Goal: Task Accomplishment & Management: Manage account settings

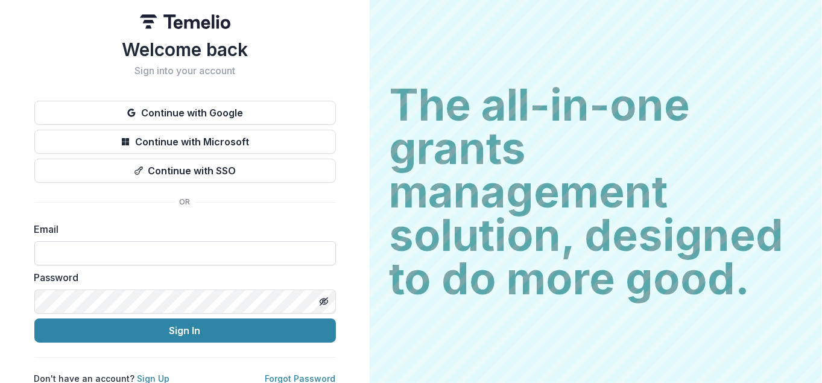
click at [168, 250] on input at bounding box center [185, 253] width 302 height 24
type input "**********"
click at [34, 319] on button "Sign In" at bounding box center [185, 331] width 302 height 24
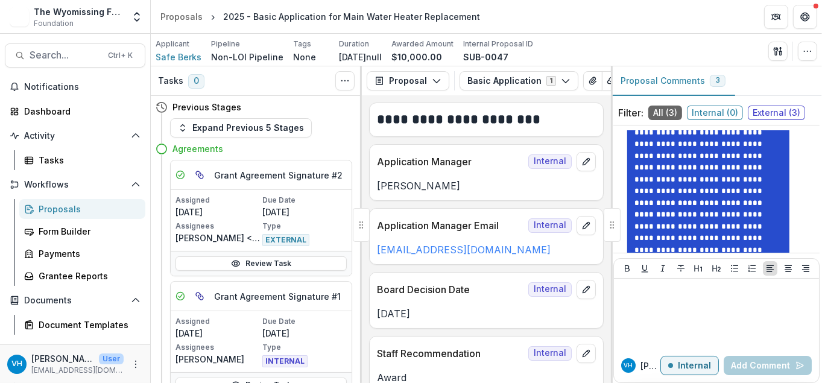
scroll to position [615, 0]
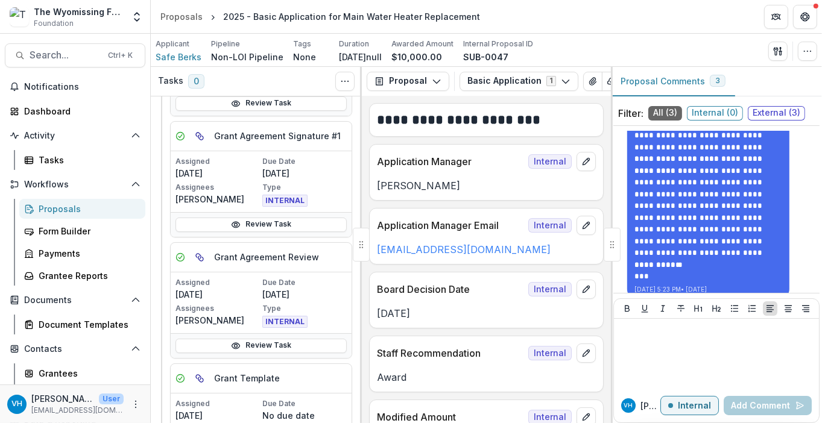
scroll to position [40, 0]
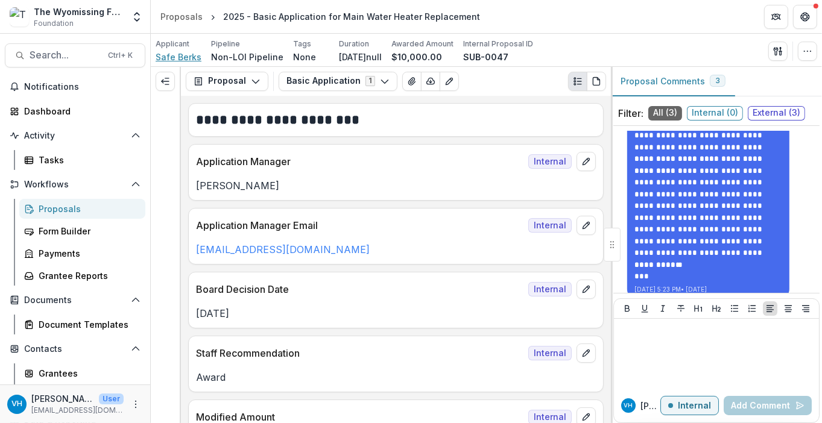
click at [189, 58] on span "Safe Berks" at bounding box center [179, 57] width 46 height 13
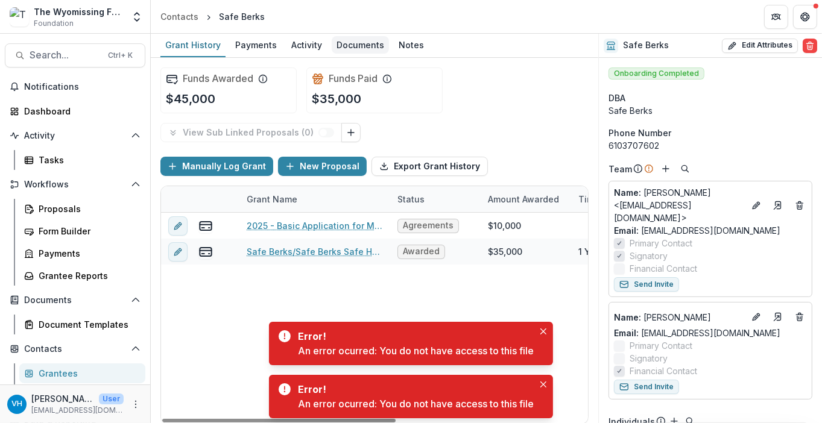
click at [356, 49] on div "Documents" at bounding box center [360, 44] width 57 height 17
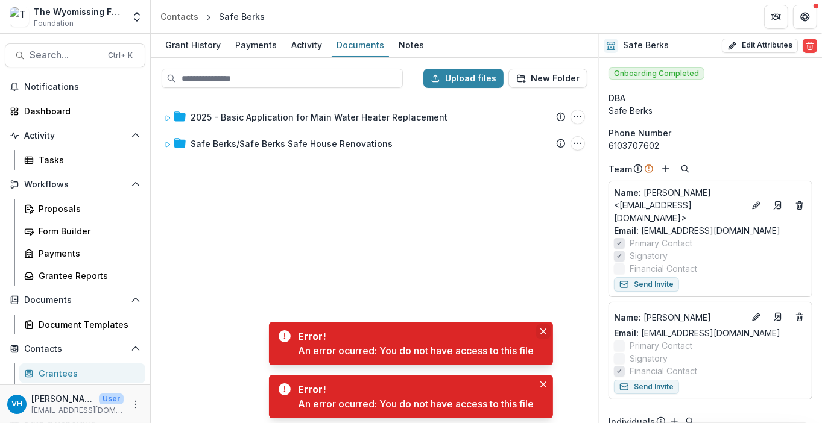
click at [544, 327] on button "Close" at bounding box center [543, 332] width 14 height 14
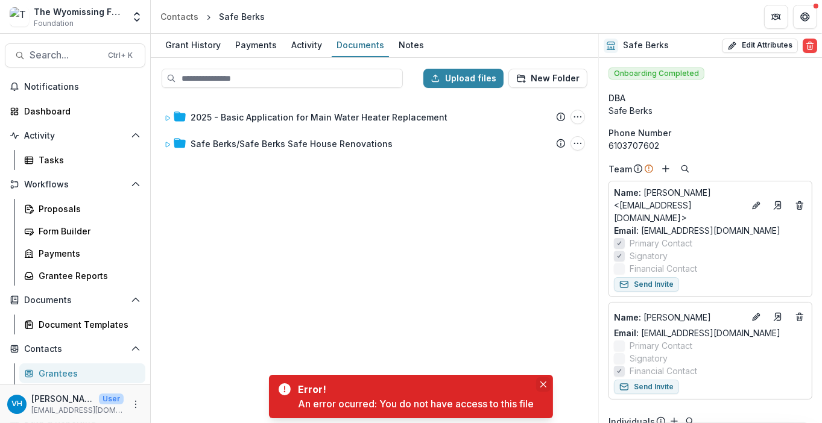
click at [544, 382] on button "Close" at bounding box center [543, 385] width 14 height 14
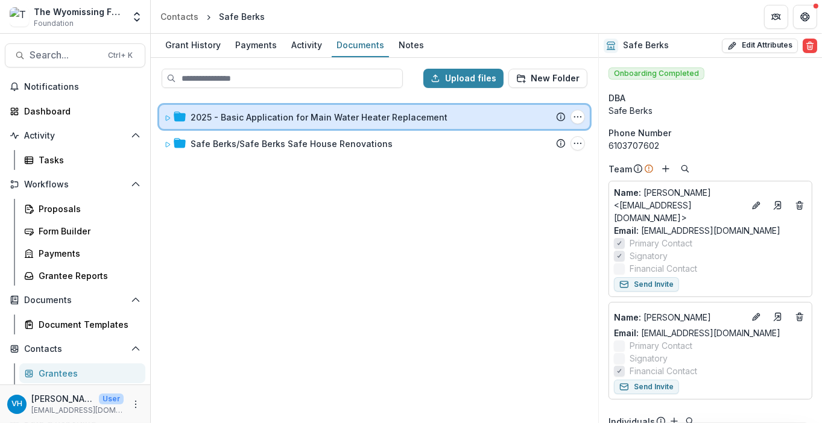
click at [166, 124] on div "2025 - Basic Application for Main Water Heater Replacement Submission Temelio P…" at bounding box center [374, 117] width 431 height 24
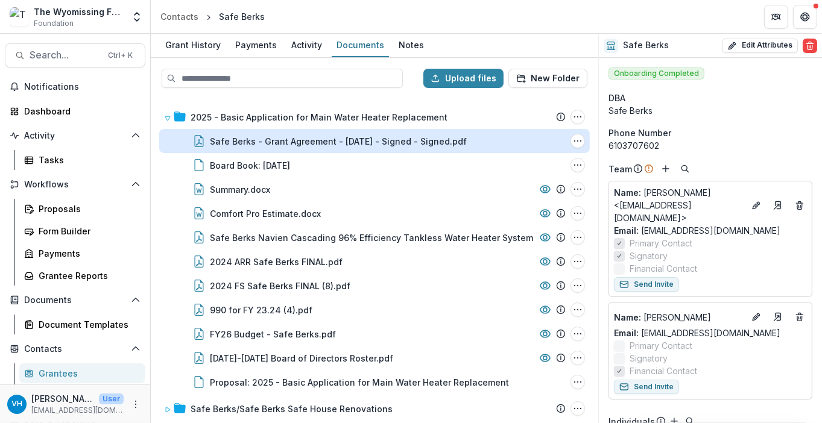
click at [327, 138] on div "Safe Berks - Grant Agreement - 2025-09-05 - Signed - Signed.pdf" at bounding box center [338, 141] width 257 height 13
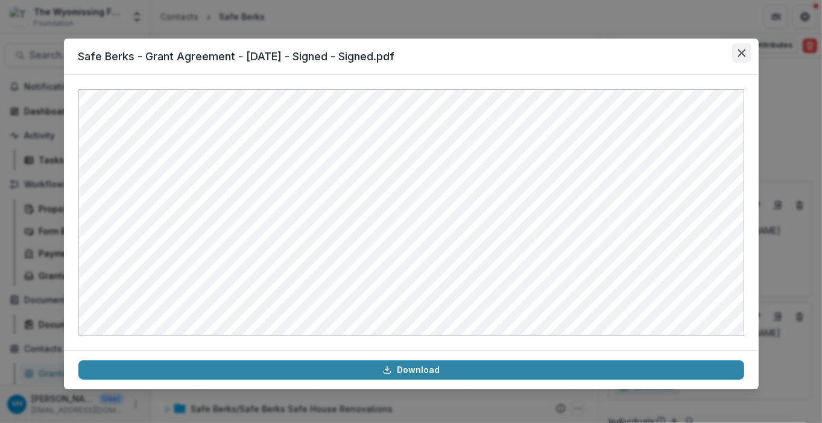
click at [743, 54] on icon "Close" at bounding box center [741, 52] width 7 height 7
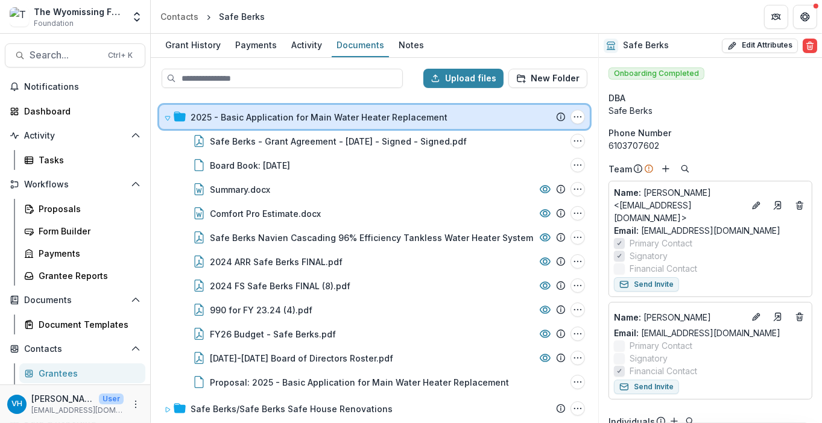
click at [166, 116] on icon at bounding box center [167, 118] width 5 height 4
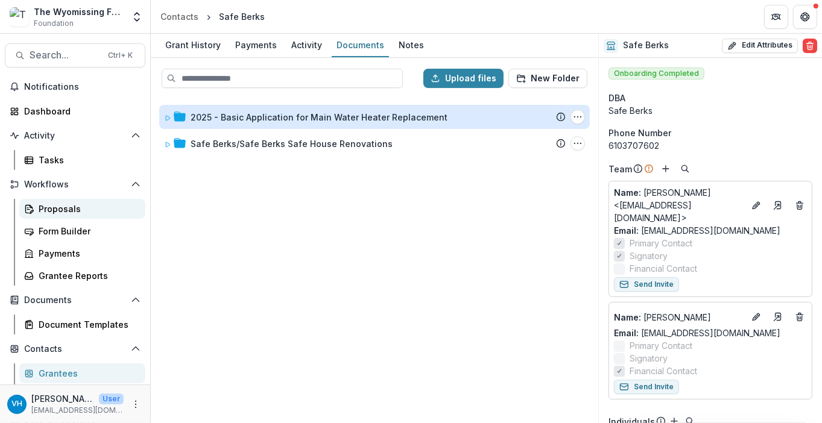
click at [81, 209] on div "Proposals" at bounding box center [87, 209] width 97 height 13
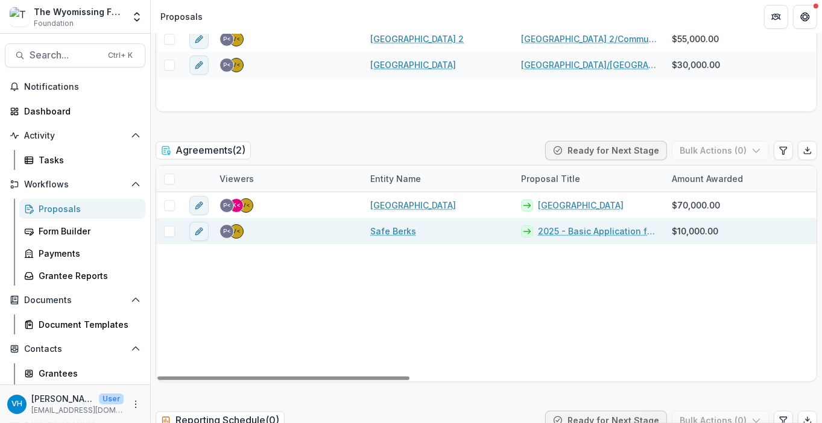
scroll to position [1387, 0]
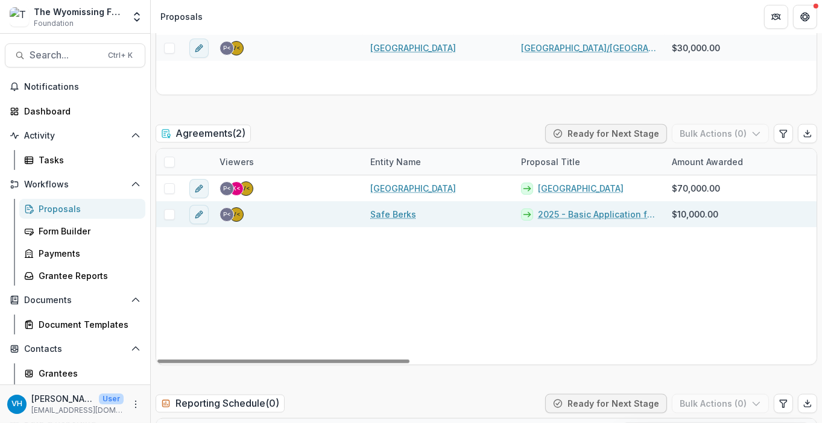
click at [399, 211] on link "Safe Berks" at bounding box center [393, 214] width 46 height 13
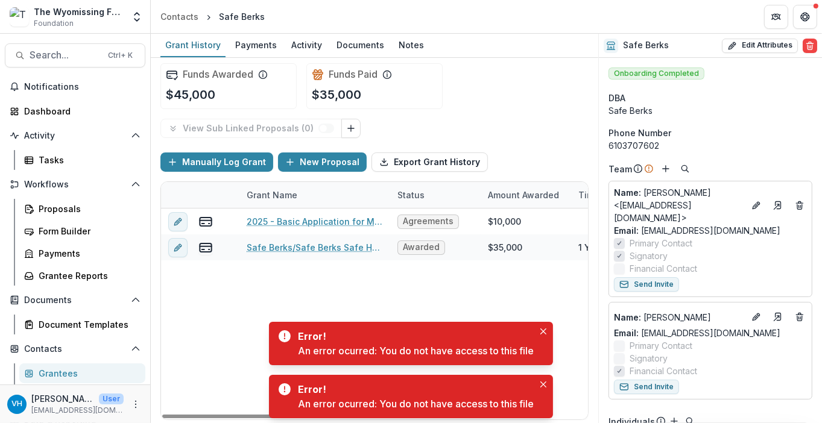
scroll to position [5, 0]
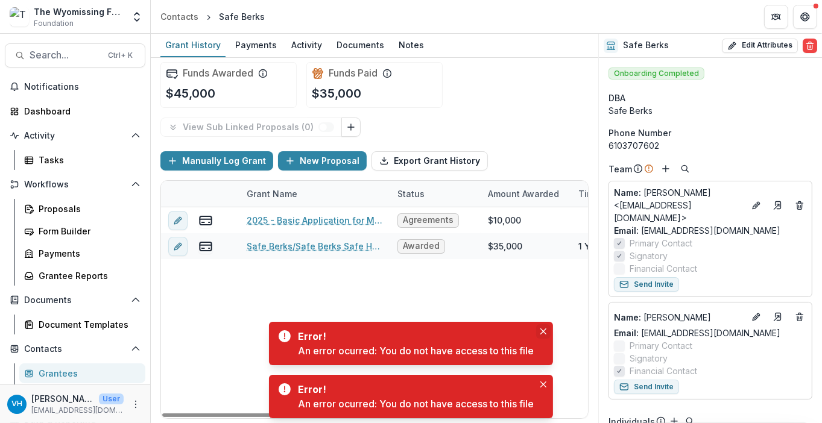
click at [543, 332] on icon "Close" at bounding box center [544, 332] width 6 height 6
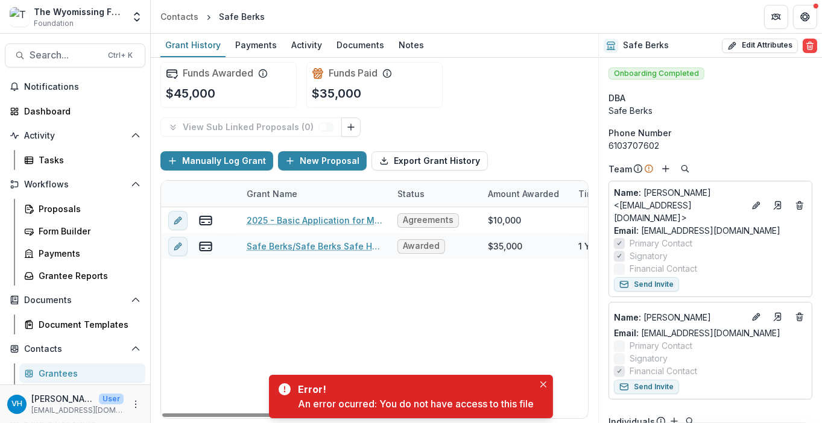
click at [544, 382] on icon "Close" at bounding box center [544, 385] width 6 height 6
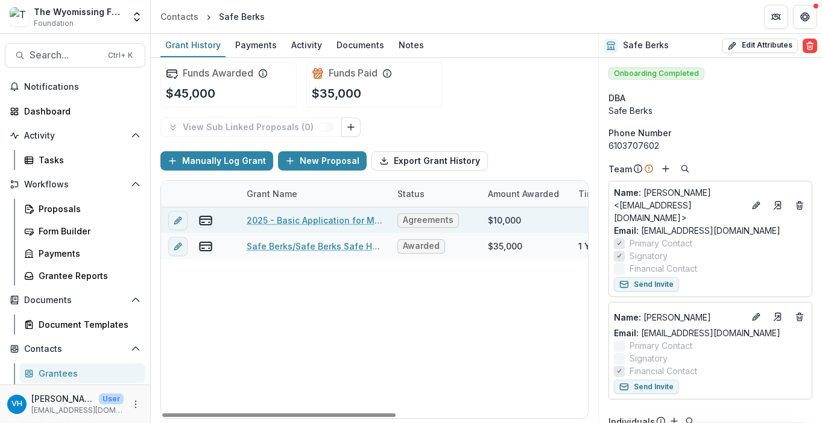
click at [274, 211] on div "2025 - Basic Application for Main Water Heater Replacement" at bounding box center [315, 221] width 136 height 26
click at [281, 218] on link "2025 - Basic Application for Main Water Heater Replacement" at bounding box center [315, 220] width 136 height 13
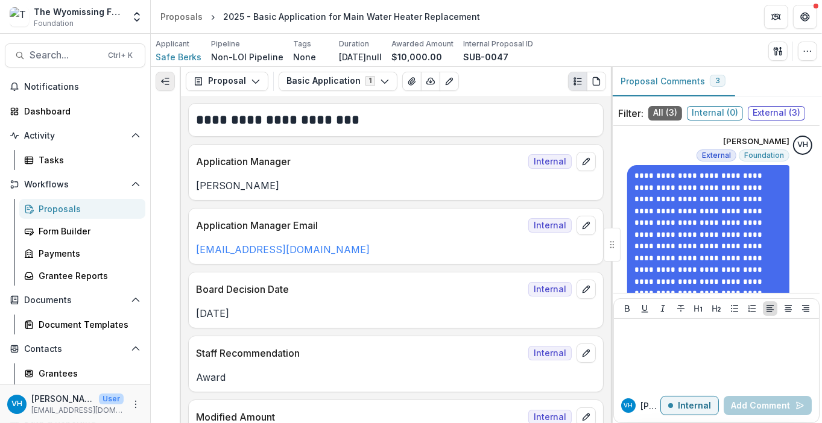
click at [159, 77] on button "Expand left" at bounding box center [165, 81] width 19 height 19
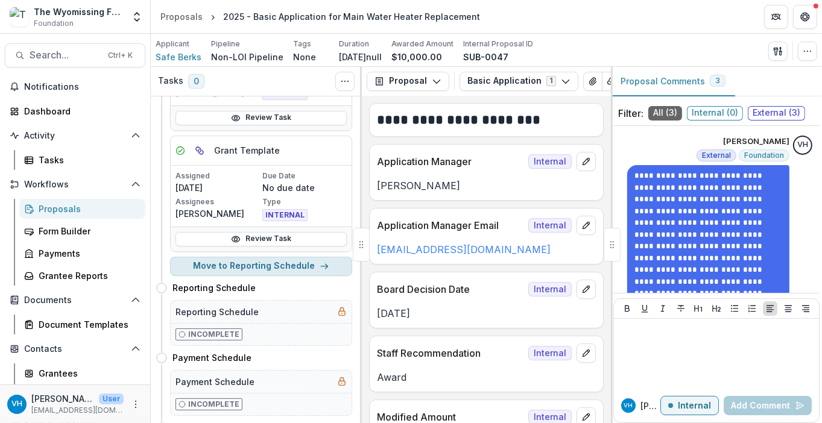
scroll to position [402, 0]
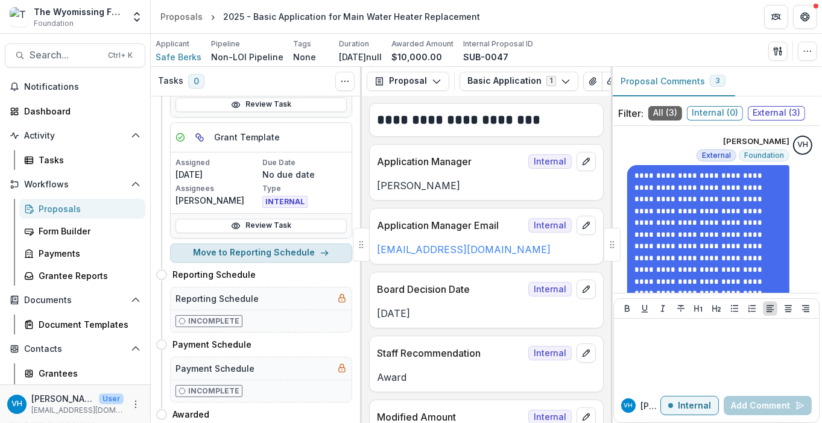
click at [282, 254] on button "Move to Reporting Schedule" at bounding box center [261, 253] width 182 height 19
select select "**********"
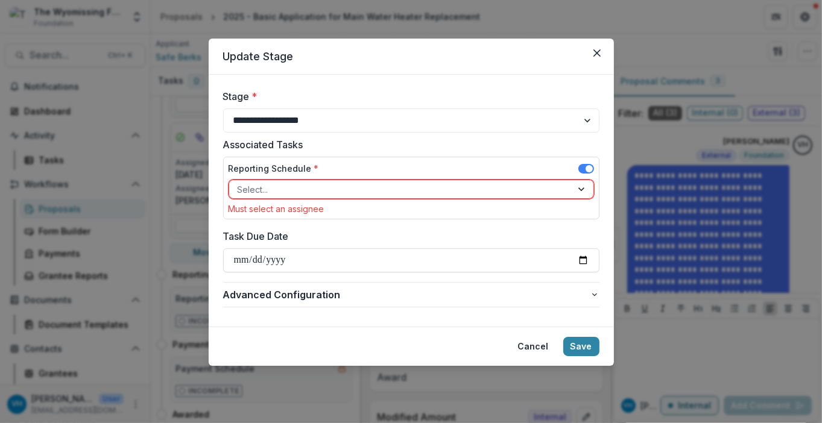
click at [293, 183] on div at bounding box center [401, 189] width 326 height 15
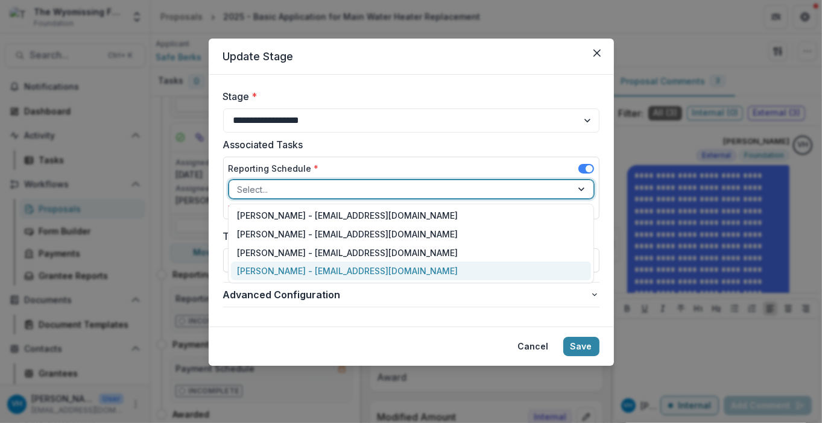
click at [307, 273] on div "Valeri Harteg - vharteg@wyofound.org" at bounding box center [411, 271] width 360 height 19
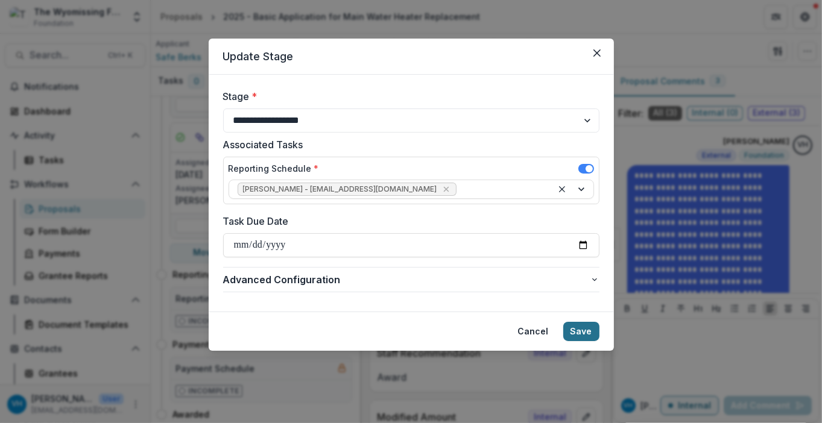
click at [577, 326] on button "Save" at bounding box center [581, 331] width 36 height 19
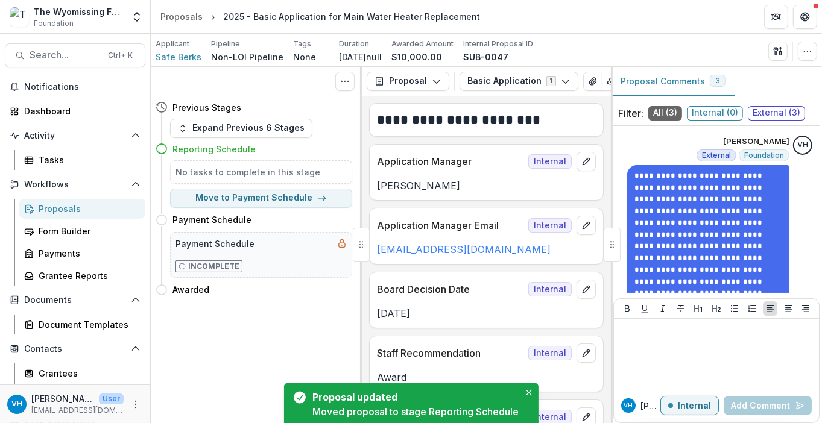
scroll to position [0, 0]
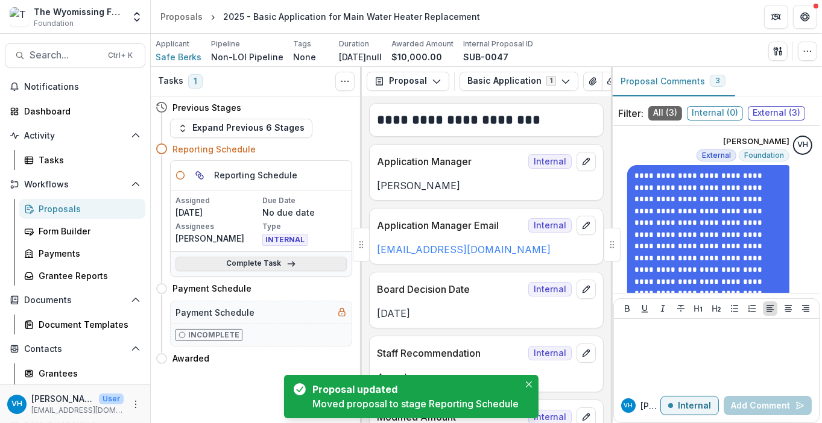
click at [287, 262] on icon at bounding box center [292, 264] width 10 height 10
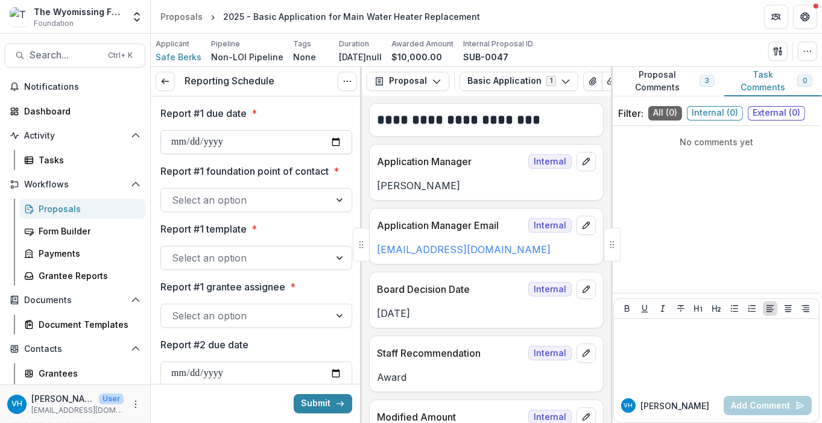
click at [330, 144] on input "Report #1 due date *" at bounding box center [256, 142] width 192 height 24
click at [180, 143] on input "Report #1 due date *" at bounding box center [256, 142] width 192 height 24
type input "**********"
click at [239, 170] on p "Report #1 foundation point of contact" at bounding box center [244, 171] width 168 height 14
click at [175, 193] on input "Report #1 foundation point of contact *" at bounding box center [173, 200] width 3 height 14
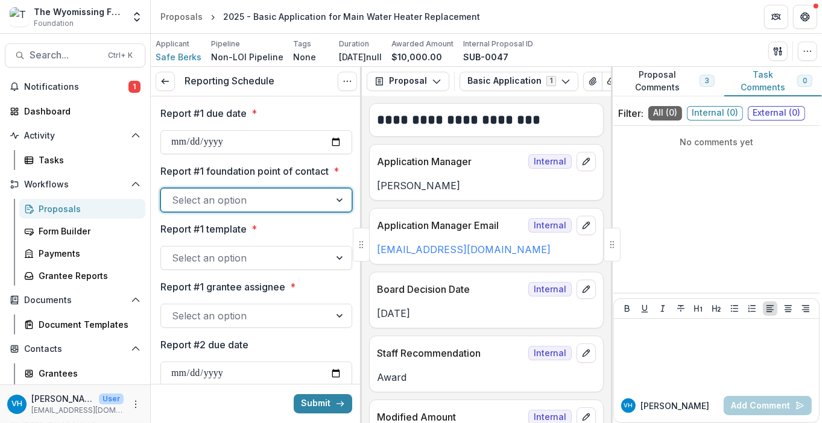
click at [275, 199] on div at bounding box center [245, 200] width 147 height 17
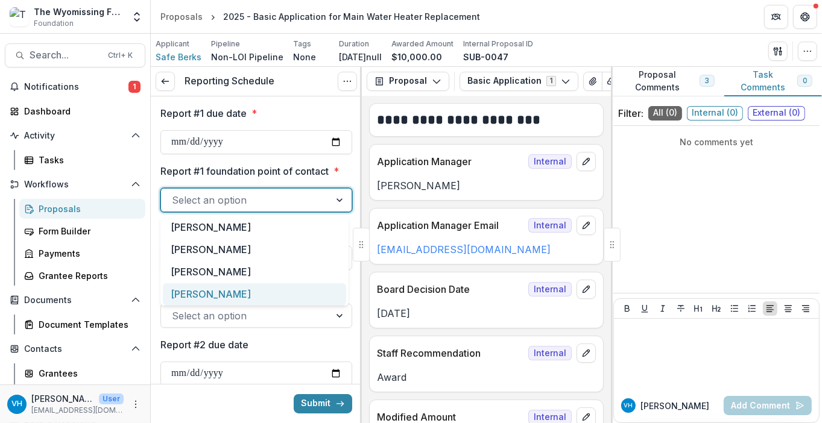
click at [261, 290] on div "[PERSON_NAME]" at bounding box center [254, 295] width 183 height 22
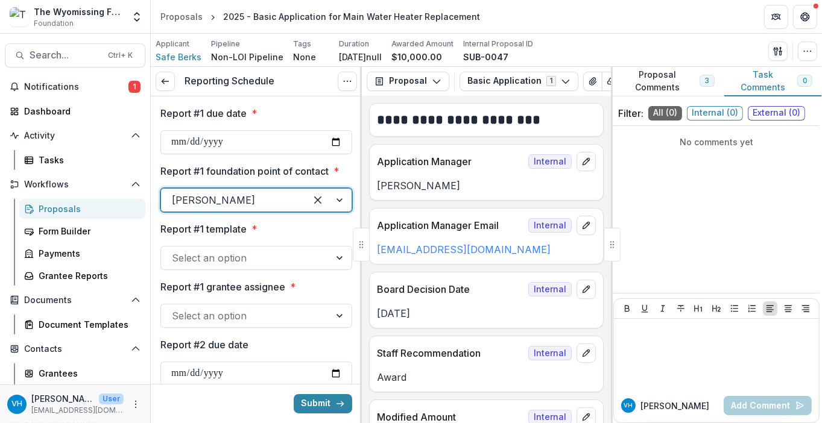
scroll to position [121, 0]
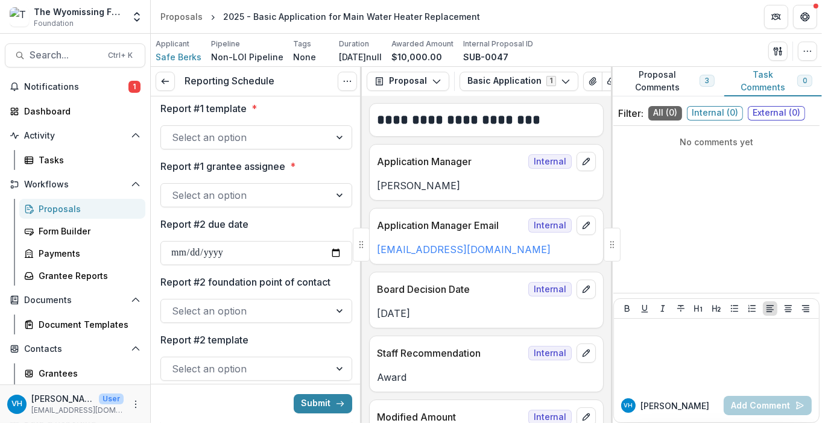
click at [263, 142] on div at bounding box center [245, 137] width 147 height 17
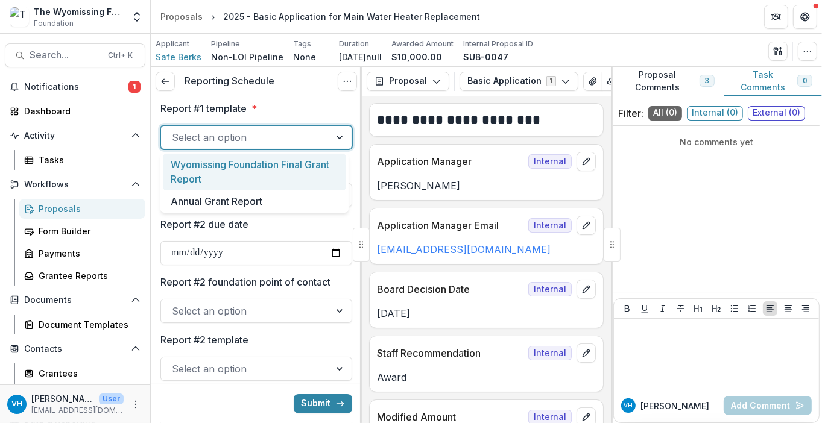
click at [266, 176] on div "Wyomissing Foundation Final Grant Report" at bounding box center [254, 172] width 183 height 37
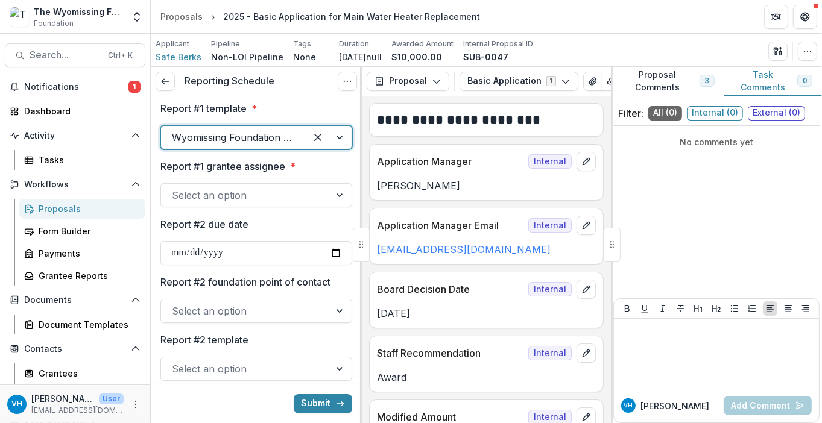
click at [259, 139] on div at bounding box center [233, 137] width 123 height 17
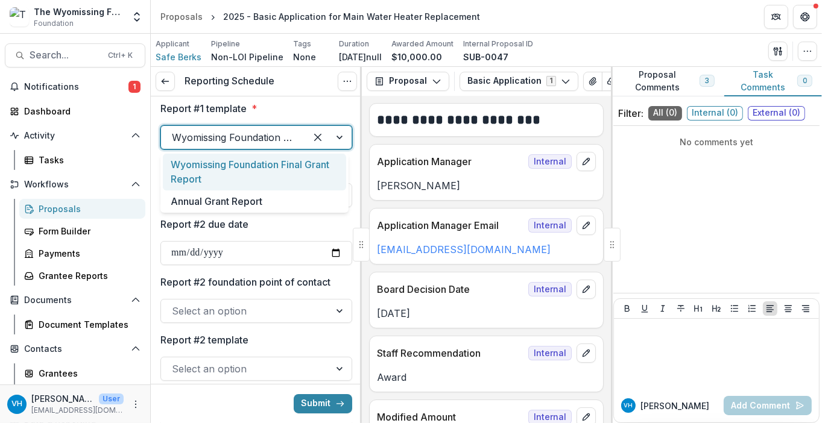
click at [272, 171] on div "Wyomissing Foundation Final Grant Report" at bounding box center [254, 172] width 183 height 37
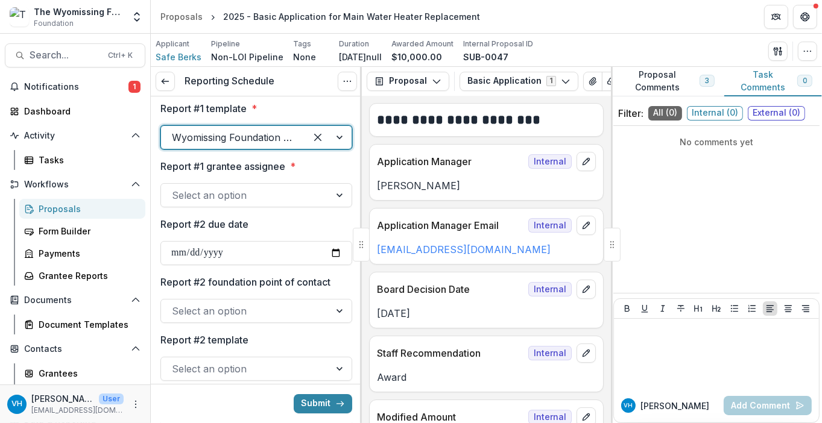
click at [272, 194] on div at bounding box center [245, 195] width 147 height 17
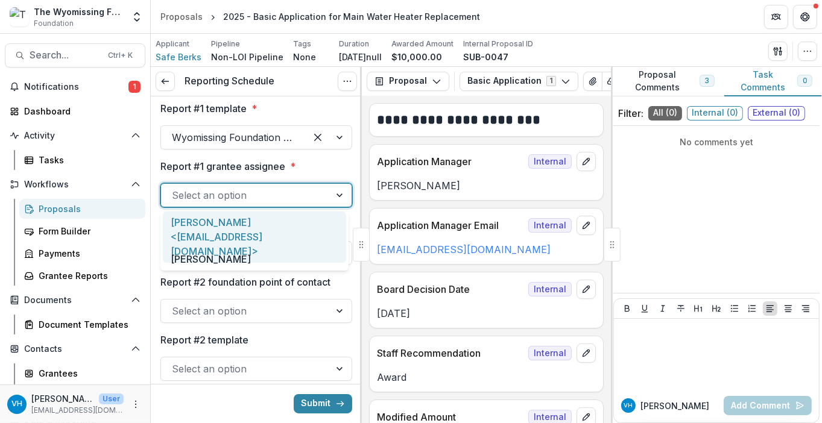
click at [259, 229] on div "[PERSON_NAME] <[EMAIL_ADDRESS][DOMAIN_NAME]>" at bounding box center [254, 237] width 183 height 51
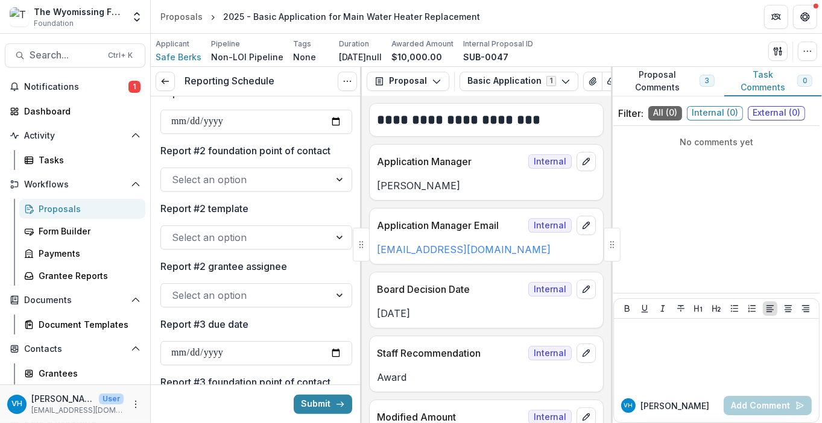
scroll to position [0, 0]
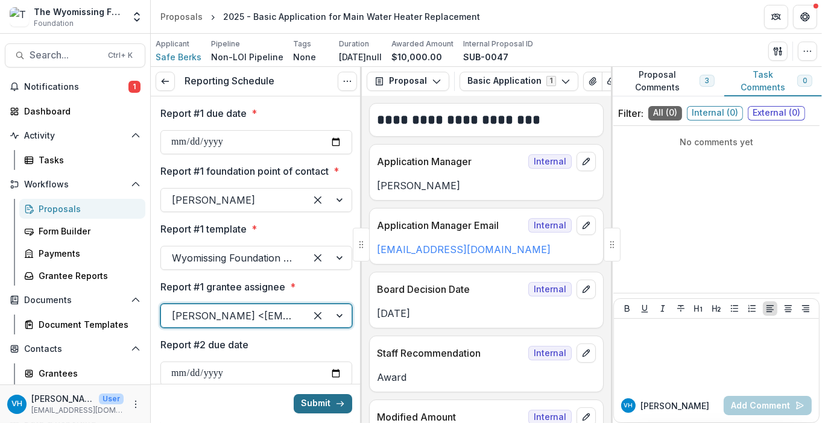
click at [321, 382] on button "Submit" at bounding box center [323, 404] width 59 height 19
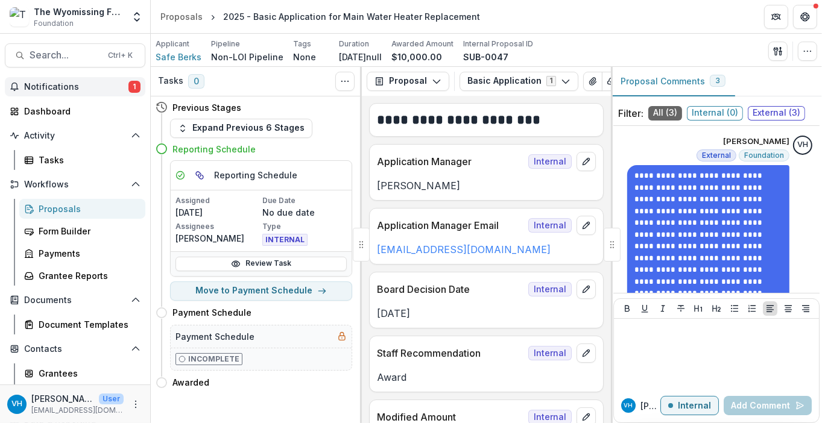
click at [123, 88] on span "Notifications" at bounding box center [76, 87] width 104 height 10
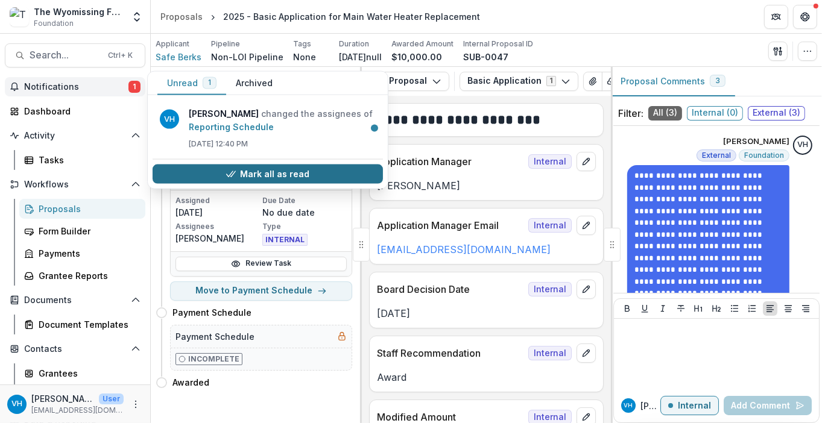
click at [254, 171] on button "Mark all as read" at bounding box center [268, 174] width 230 height 19
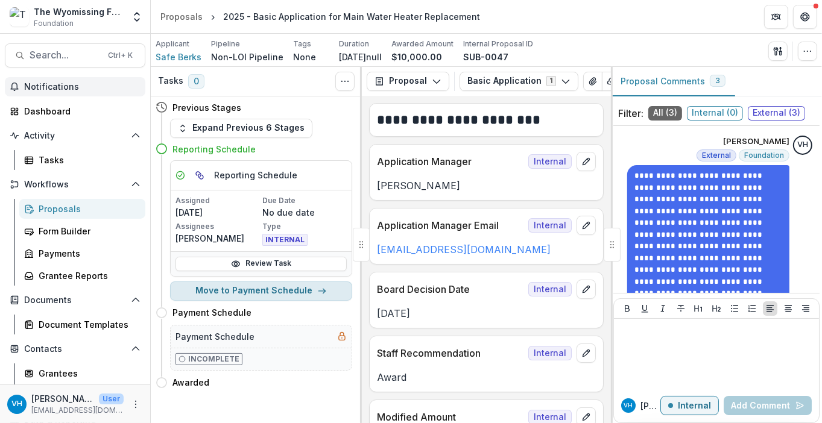
click at [298, 291] on button "Move to Payment Schedule" at bounding box center [261, 291] width 182 height 19
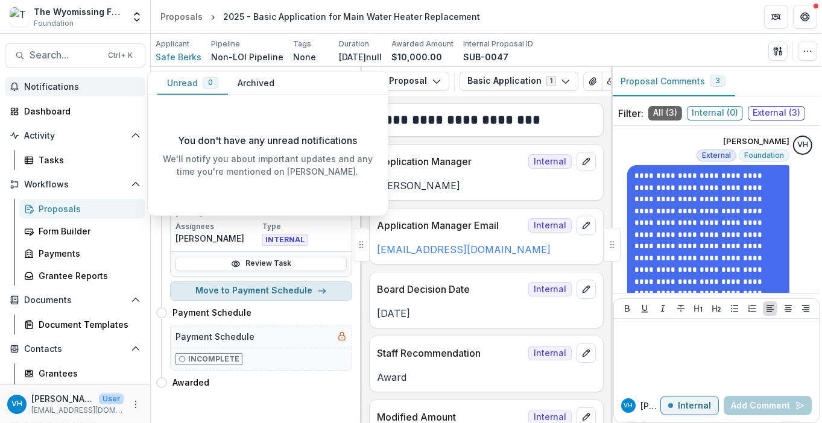
select select "**********"
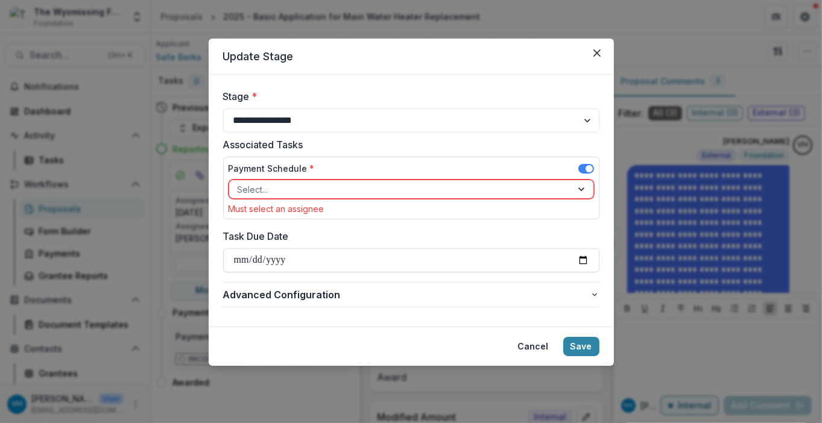
click at [301, 194] on div at bounding box center [401, 189] width 326 height 15
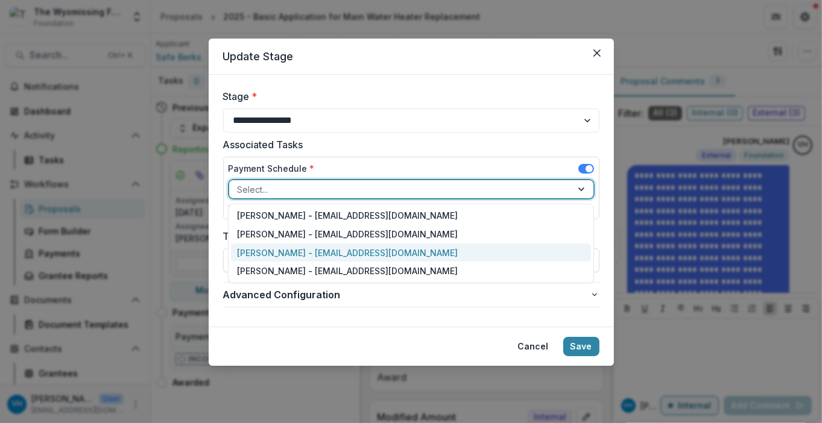
click at [303, 253] on div "Kricket Yetter - kyetter@wyofound.org" at bounding box center [411, 253] width 360 height 19
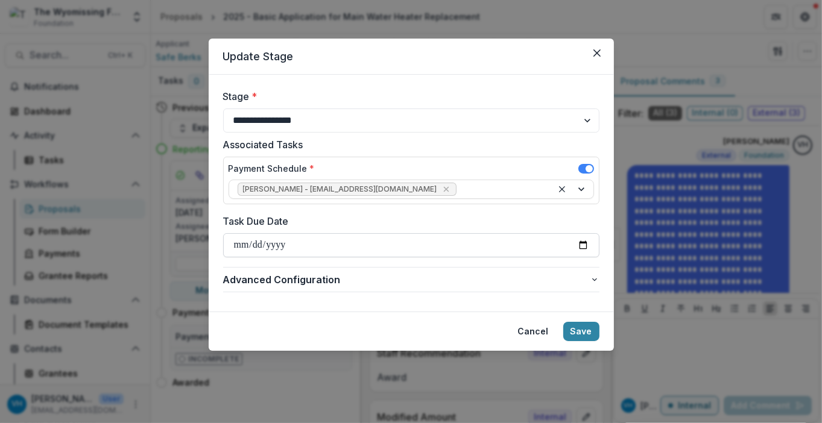
click at [586, 246] on input "Task Due Date" at bounding box center [411, 245] width 376 height 24
type input "**********"
click at [586, 328] on button "Save" at bounding box center [581, 331] width 36 height 19
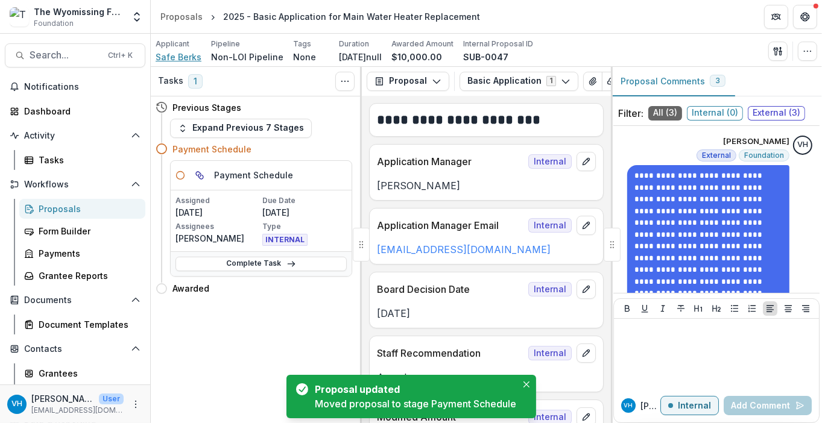
click at [183, 57] on span "Safe Berks" at bounding box center [179, 57] width 46 height 13
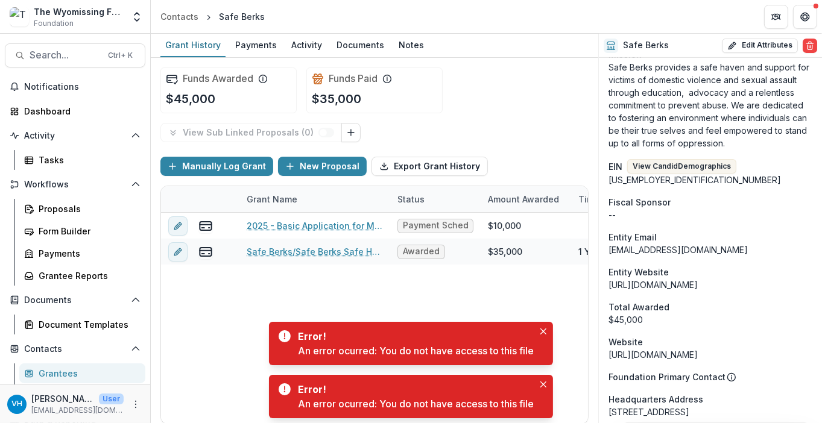
scroll to position [603, 0]
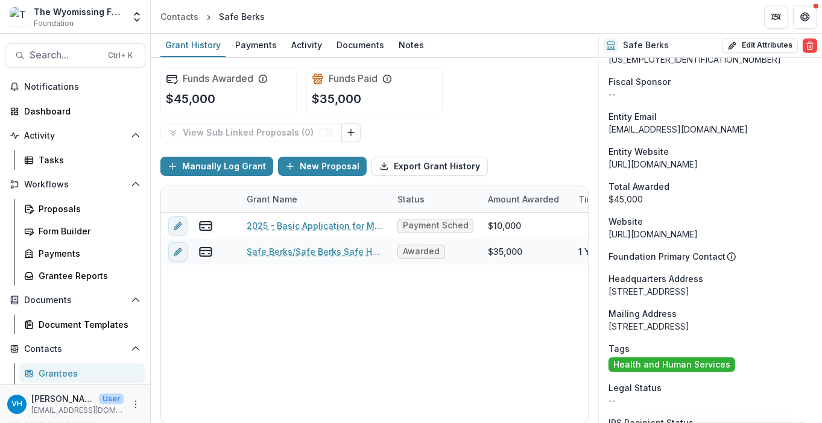
drag, startPoint x: 777, startPoint y: 315, endPoint x: 609, endPoint y: 315, distance: 168.3
click at [609, 320] on div "255 Chestnut St Reading PA US 19602" at bounding box center [711, 326] width 204 height 13
copy div "255 Chestnut St Reading PA US 19602"
click at [71, 211] on div "Proposals" at bounding box center [87, 209] width 97 height 13
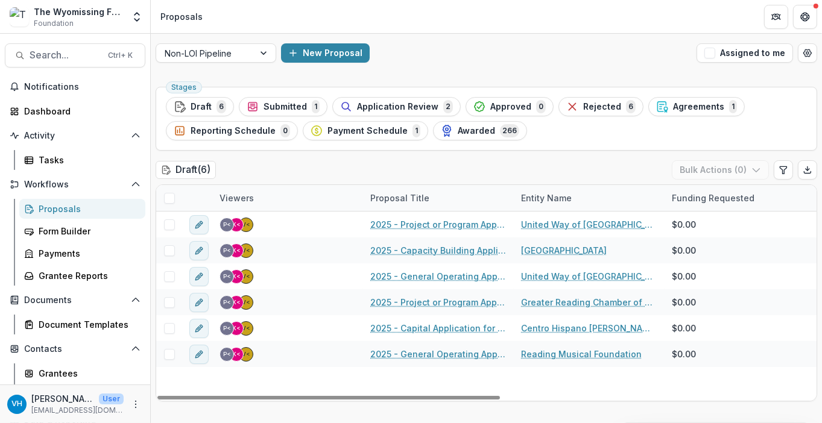
click at [104, 216] on link "Proposals" at bounding box center [82, 209] width 126 height 20
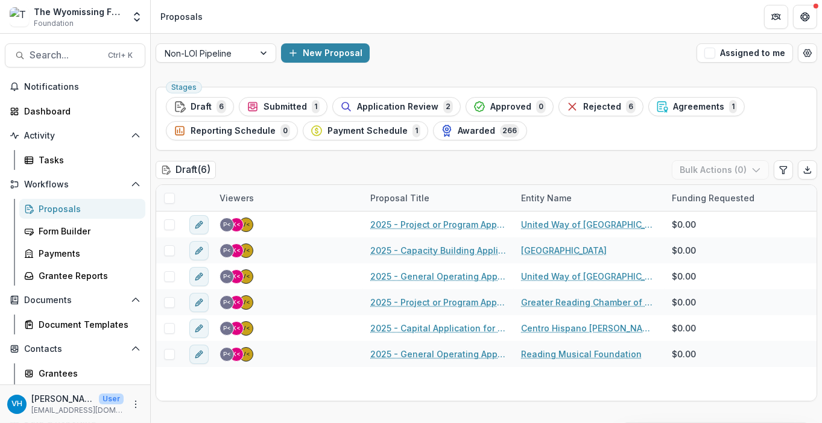
click at [81, 207] on div "Proposals" at bounding box center [87, 209] width 97 height 13
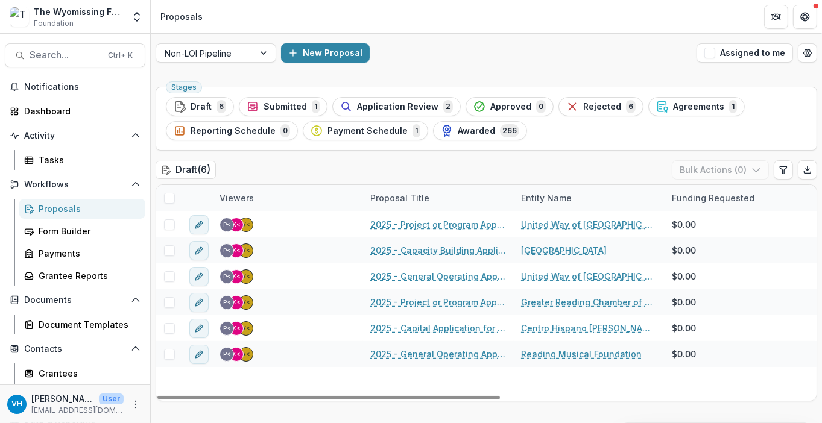
click at [87, 209] on div "Proposals" at bounding box center [87, 209] width 97 height 13
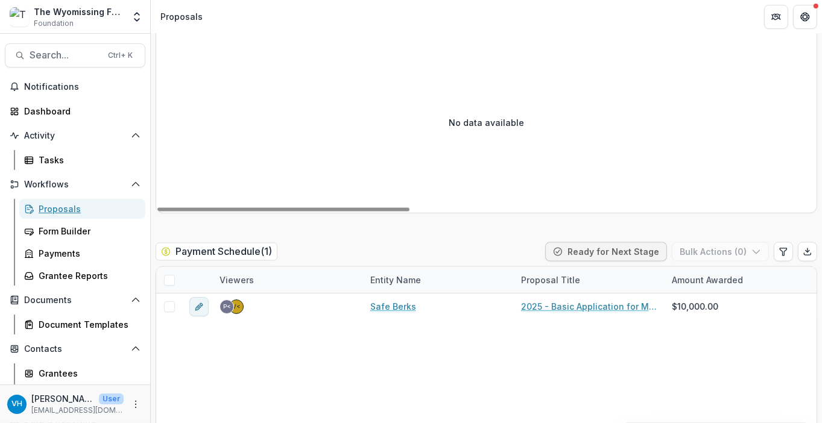
scroll to position [1870, 0]
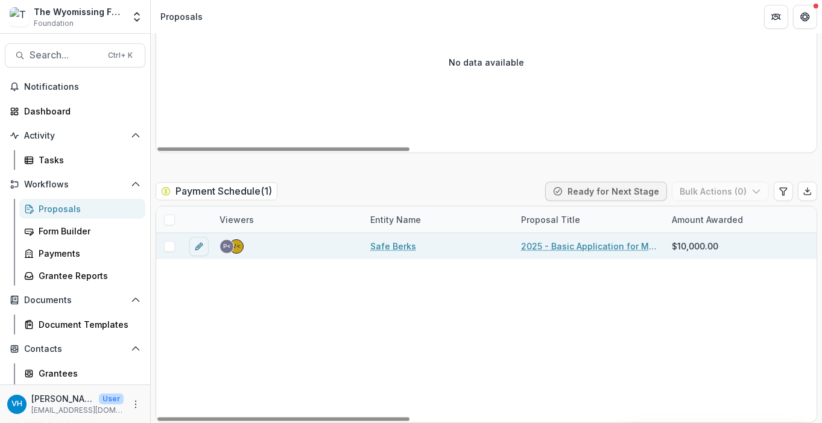
click at [405, 247] on link "Safe Berks" at bounding box center [393, 246] width 46 height 13
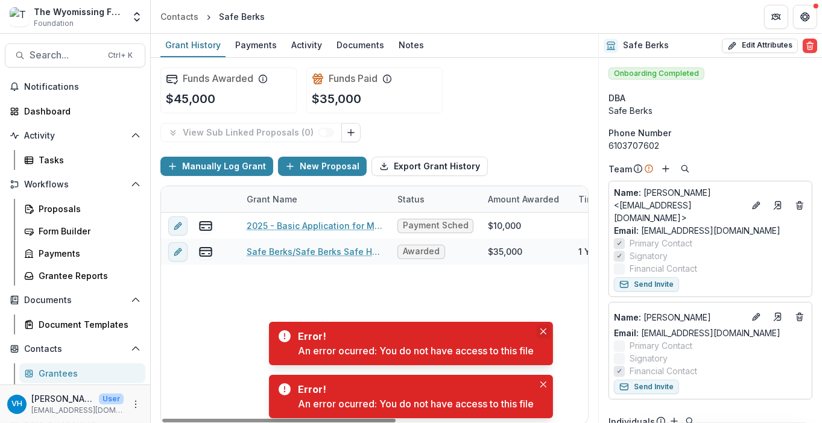
click at [547, 326] on button "Close" at bounding box center [543, 332] width 14 height 14
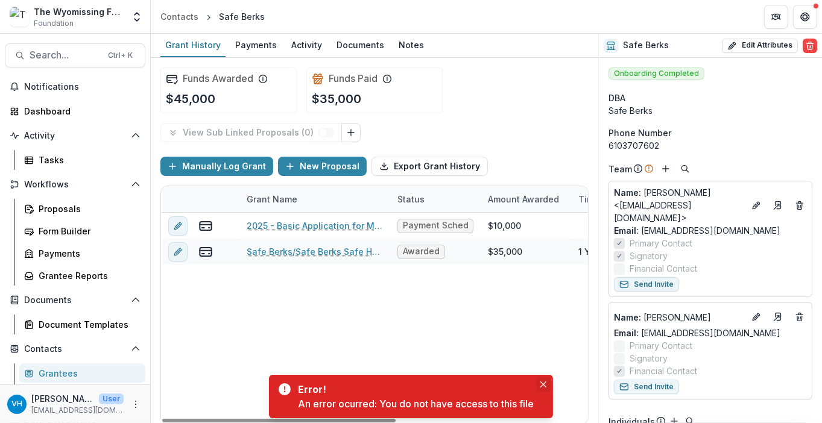
click at [548, 382] on button "Close" at bounding box center [543, 385] width 14 height 14
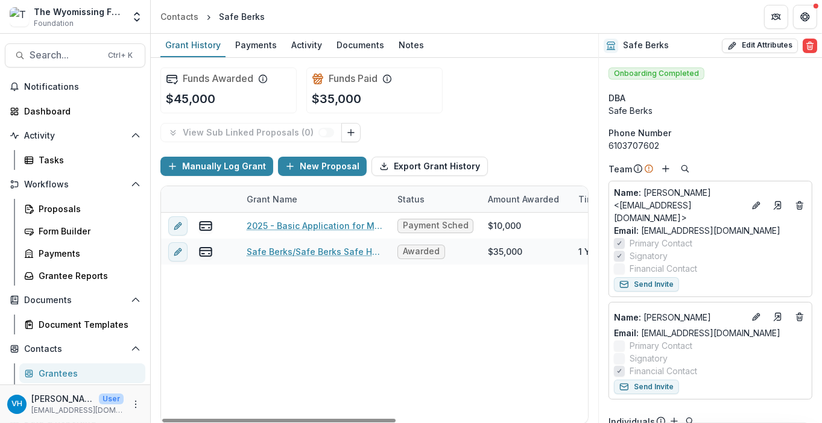
drag, startPoint x: 373, startPoint y: 422, endPoint x: 203, endPoint y: 359, distance: 181.3
click at [203, 382] on div at bounding box center [278, 421] width 233 height 4
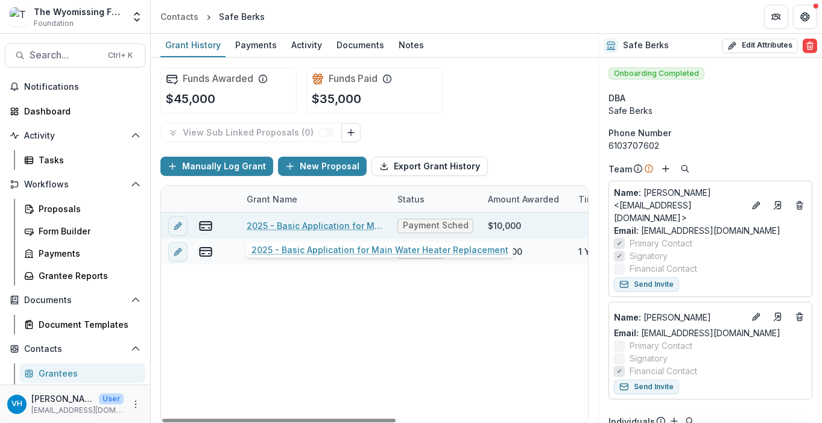
click at [330, 220] on link "2025 - Basic Application for Main Water Heater Replacement" at bounding box center [315, 226] width 136 height 13
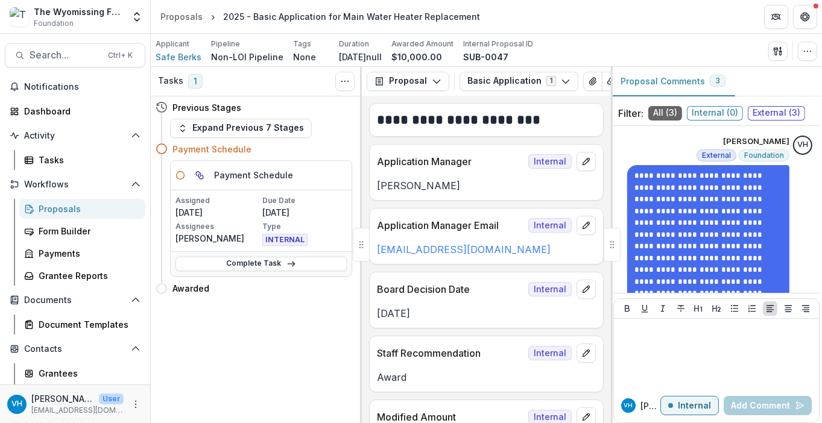
scroll to position [34, 0]
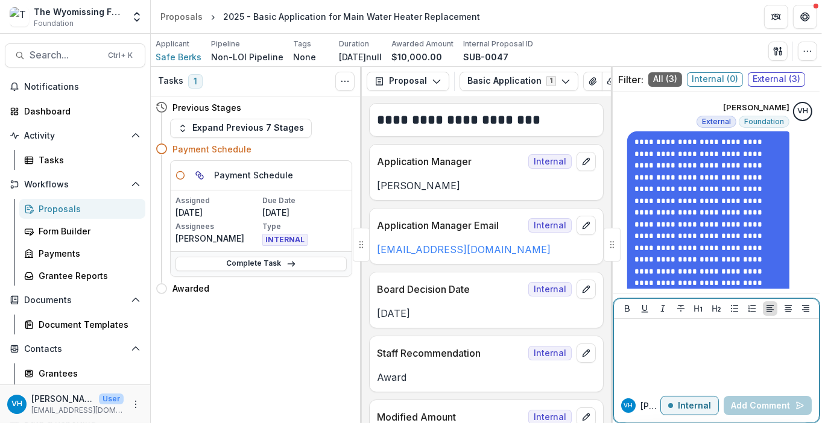
click at [694, 382] on p "Internal" at bounding box center [694, 406] width 33 height 10
click at [690, 349] on div at bounding box center [716, 354] width 195 height 60
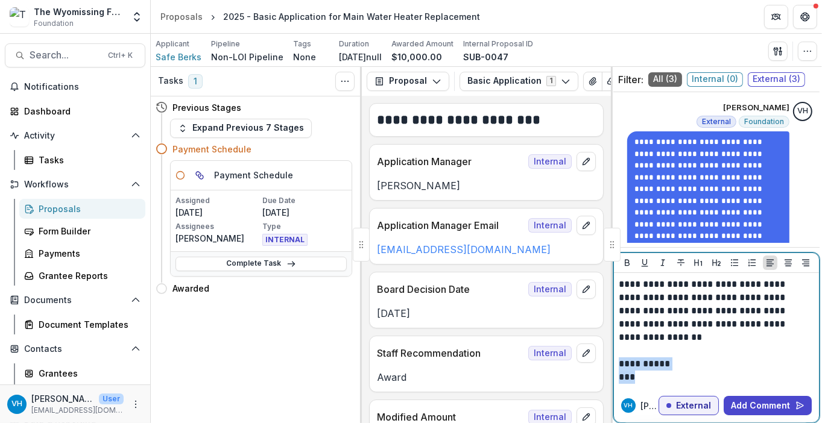
drag, startPoint x: 683, startPoint y: 370, endPoint x: 627, endPoint y: 362, distance: 56.1
click at [616, 364] on div "**********" at bounding box center [716, 331] width 205 height 116
click at [695, 343] on p "**********" at bounding box center [715, 311] width 192 height 66
click at [654, 328] on p "**********" at bounding box center [715, 311] width 192 height 66
click at [641, 352] on p at bounding box center [715, 350] width 192 height 13
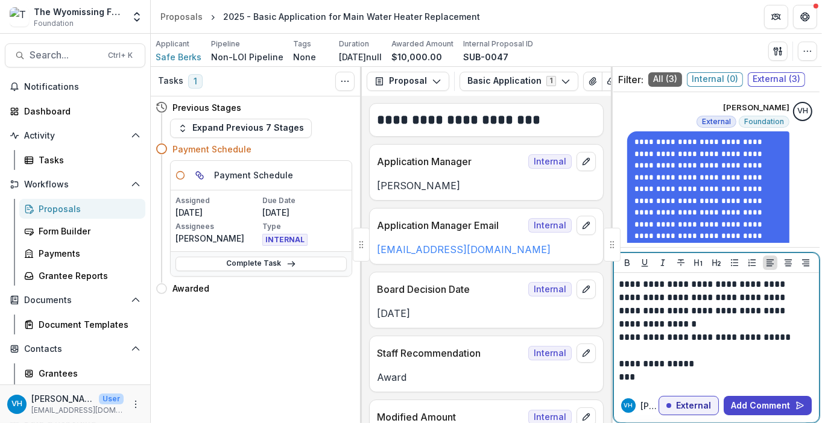
click at [663, 325] on p "**********" at bounding box center [715, 304] width 192 height 53
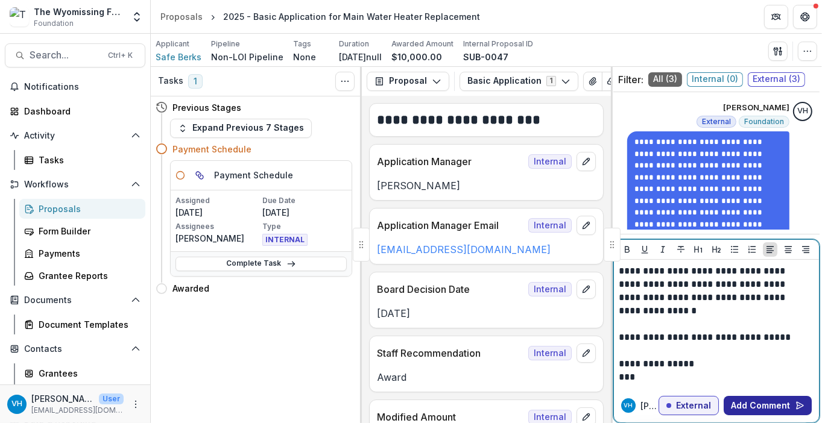
click at [767, 382] on button "Add Comment" at bounding box center [768, 405] width 88 height 19
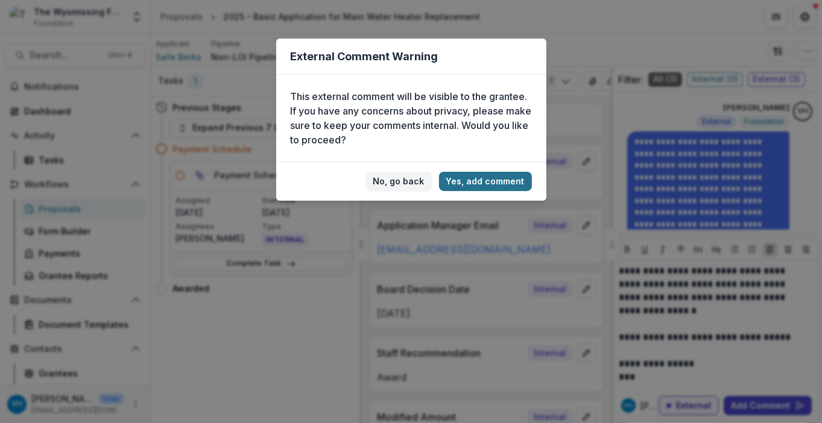
click at [507, 183] on button "Yes, add comment" at bounding box center [485, 181] width 93 height 19
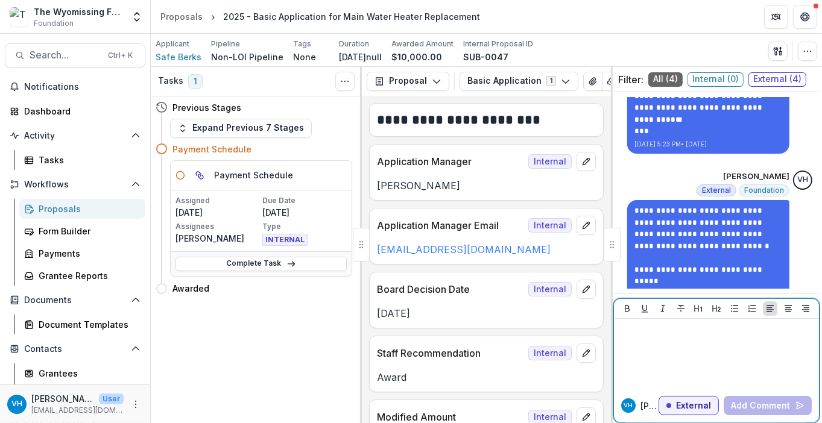
scroll to position [750, 0]
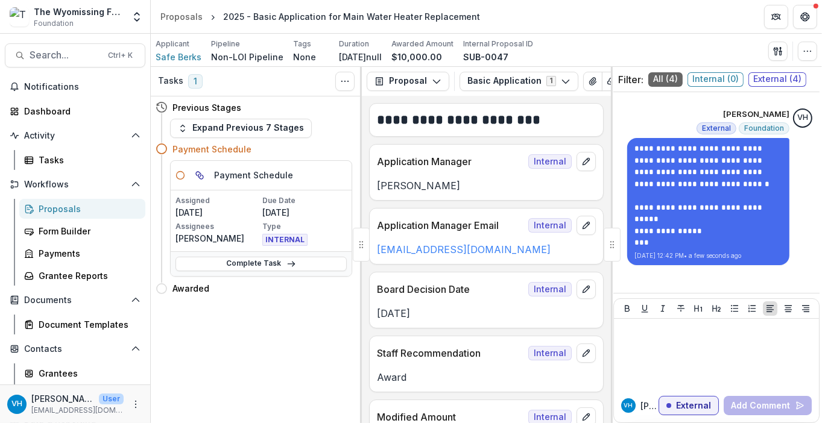
click at [72, 207] on div "Proposals" at bounding box center [87, 209] width 97 height 13
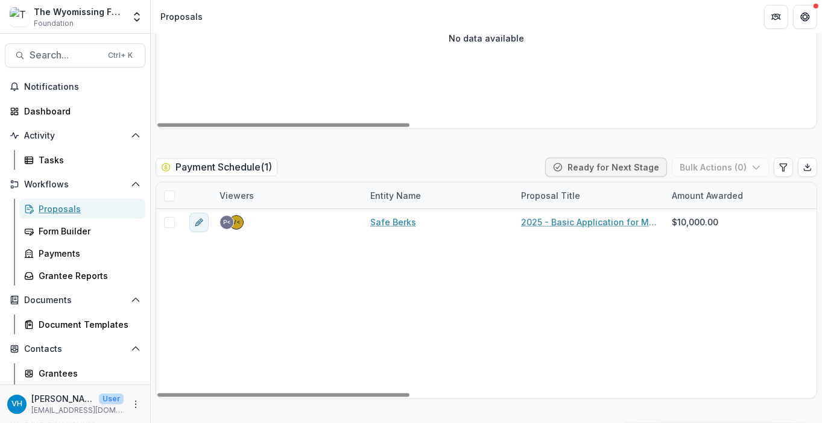
scroll to position [1810, 0]
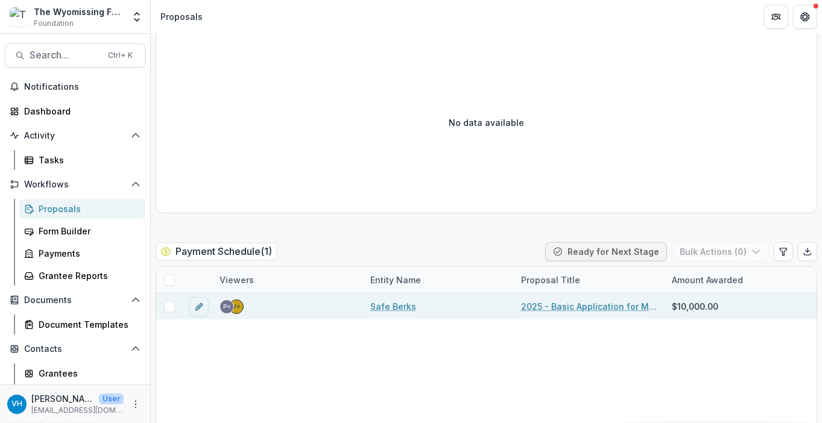
click at [384, 303] on link "Safe Berks" at bounding box center [393, 306] width 46 height 13
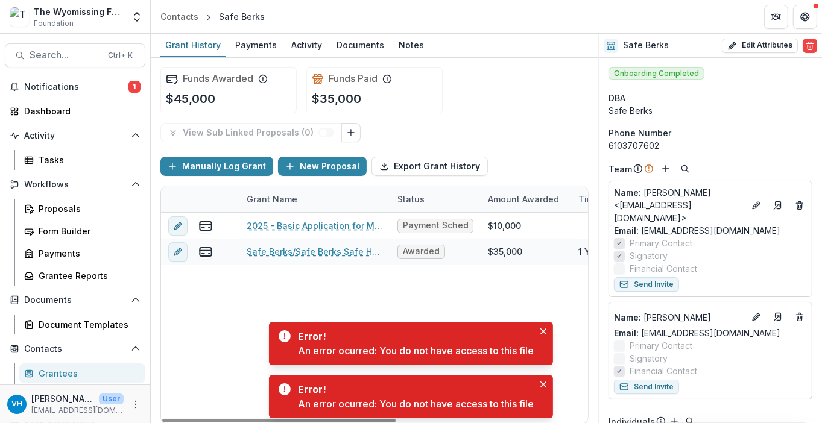
drag, startPoint x: 545, startPoint y: 329, endPoint x: 551, endPoint y: 344, distance: 15.5
click at [545, 330] on icon "Close" at bounding box center [544, 332] width 6 height 6
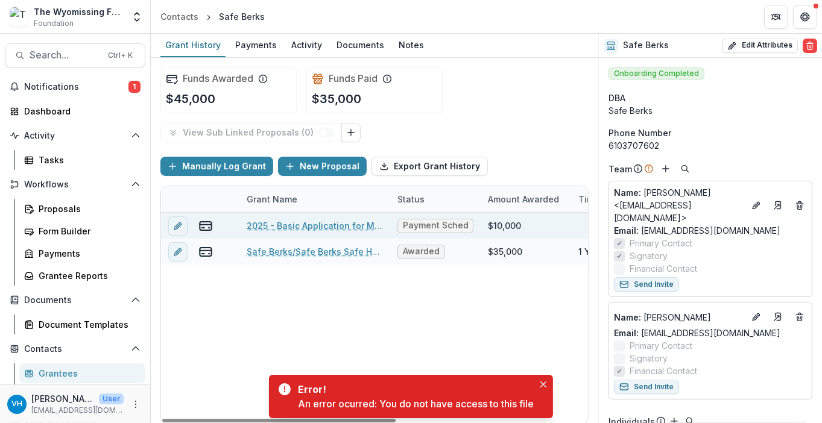
drag, startPoint x: 544, startPoint y: 379, endPoint x: 583, endPoint y: 235, distance: 149.0
click at [544, 379] on button "Close" at bounding box center [543, 385] width 14 height 14
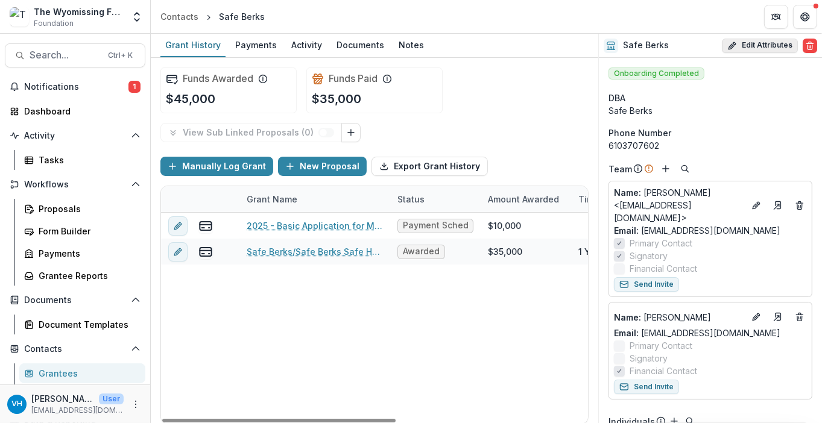
click at [758, 45] on button "Edit Attributes" at bounding box center [760, 46] width 76 height 14
select select
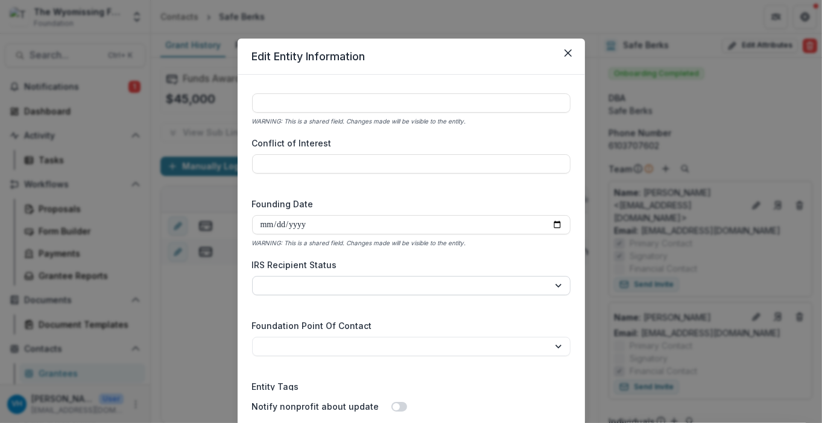
scroll to position [1771, 0]
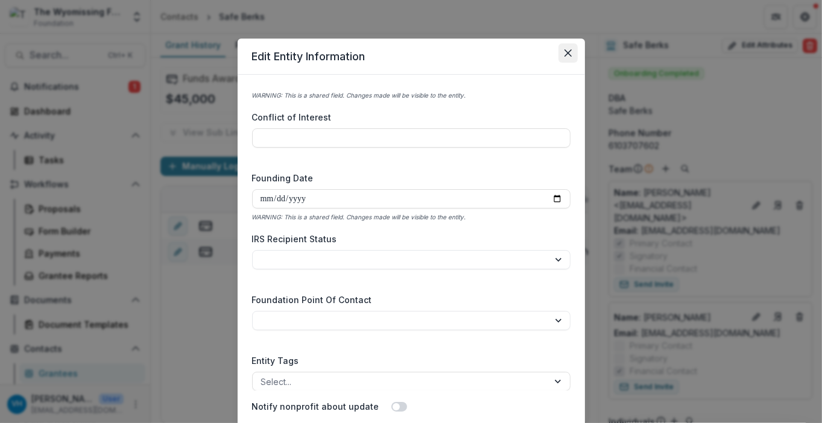
click at [562, 55] on button "Close" at bounding box center [568, 52] width 19 height 19
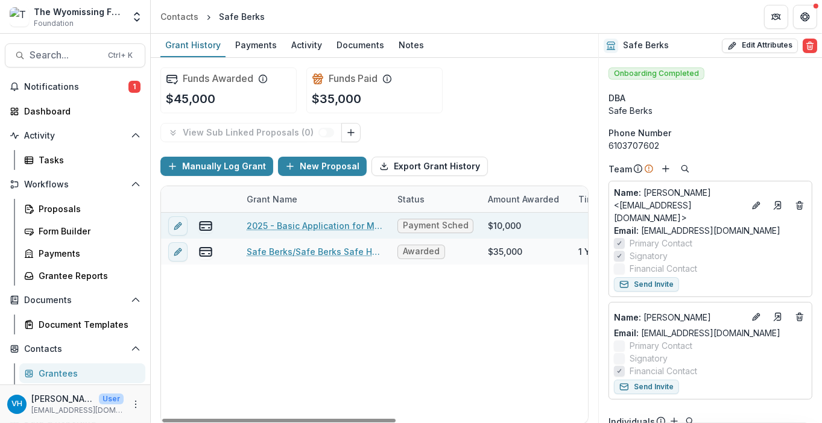
click at [337, 218] on div "2025 - Basic Application for Main Water Heater Replacement" at bounding box center [315, 226] width 136 height 26
click at [338, 221] on link "2025 - Basic Application for Main Water Heater Replacement" at bounding box center [315, 226] width 136 height 13
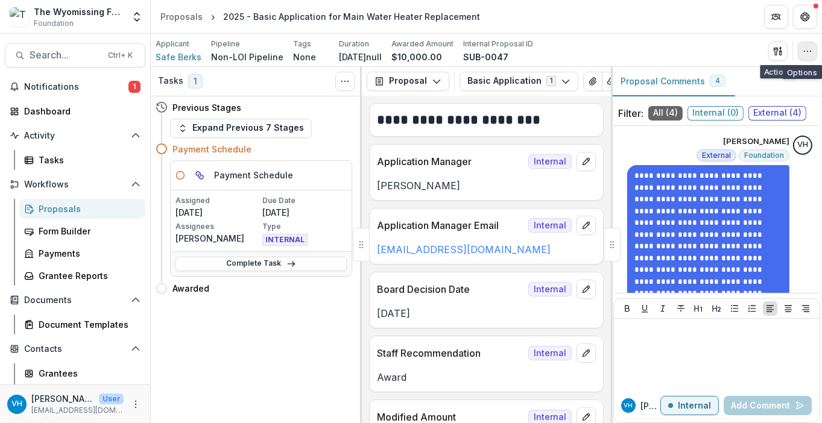
click at [803, 49] on icon "button" at bounding box center [808, 51] width 10 height 10
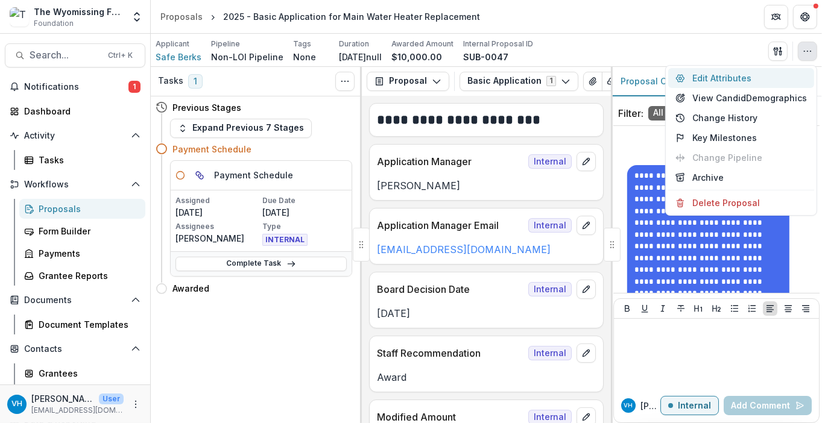
click at [718, 75] on button "Edit Attributes" at bounding box center [741, 78] width 146 height 20
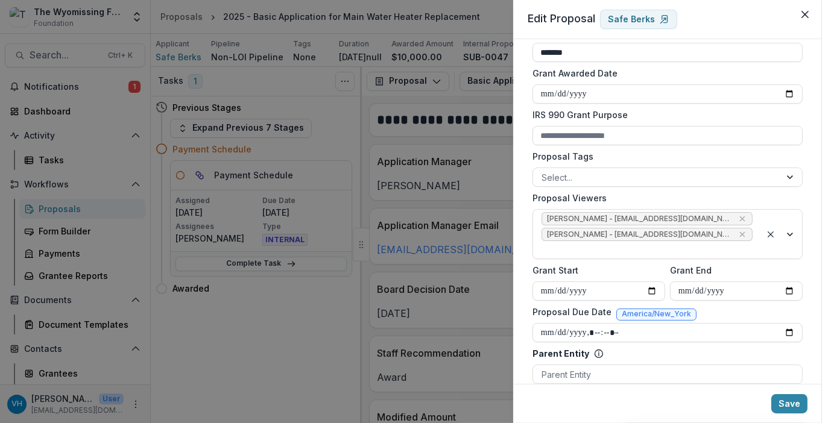
scroll to position [422, 0]
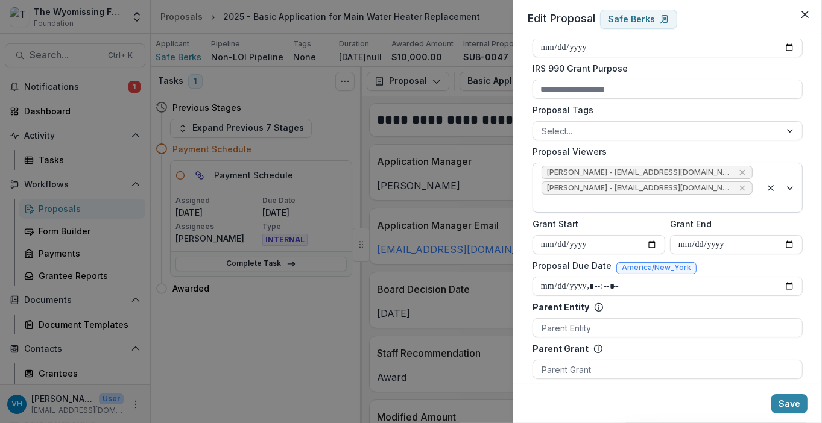
click at [721, 196] on div at bounding box center [647, 203] width 211 height 15
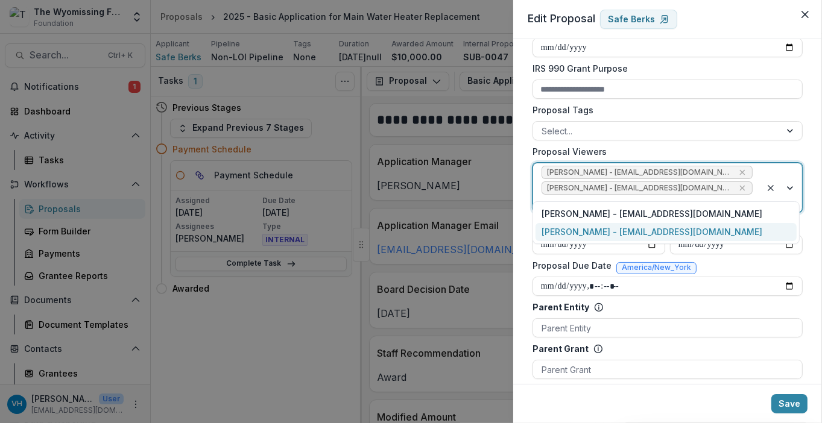
click at [699, 230] on div "Kricket Yetter - kyetter@wyofound.org" at bounding box center [666, 232] width 261 height 19
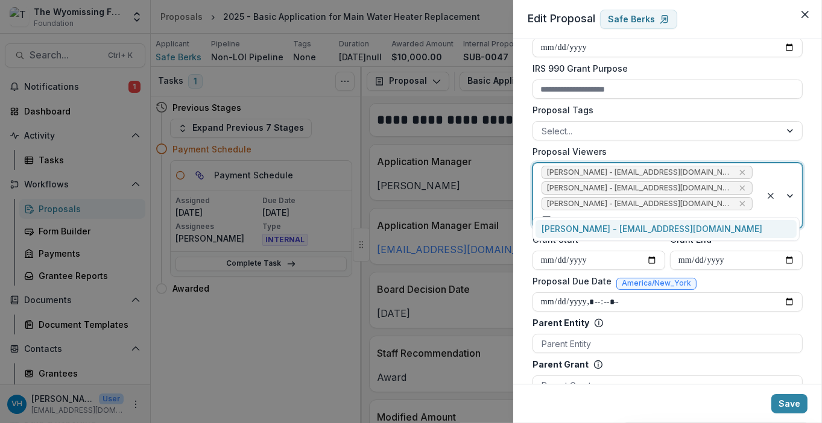
type input "****"
click at [720, 232] on div "Karen Rightmire - krightmire@wyofound.org" at bounding box center [666, 229] width 261 height 19
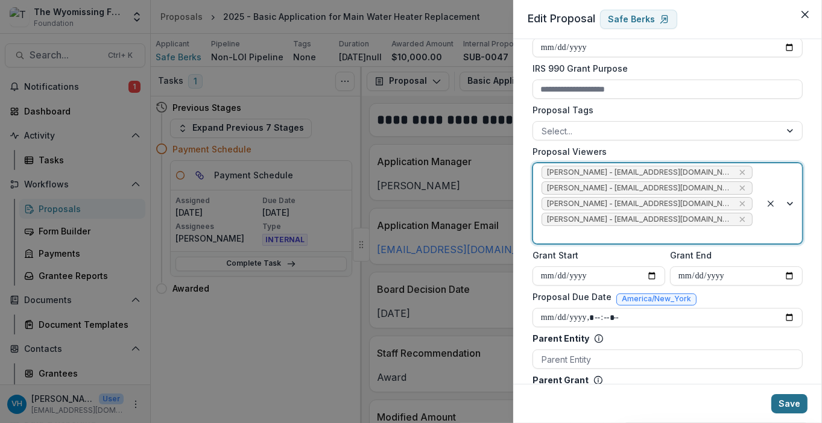
click at [788, 382] on button "Save" at bounding box center [790, 404] width 36 height 19
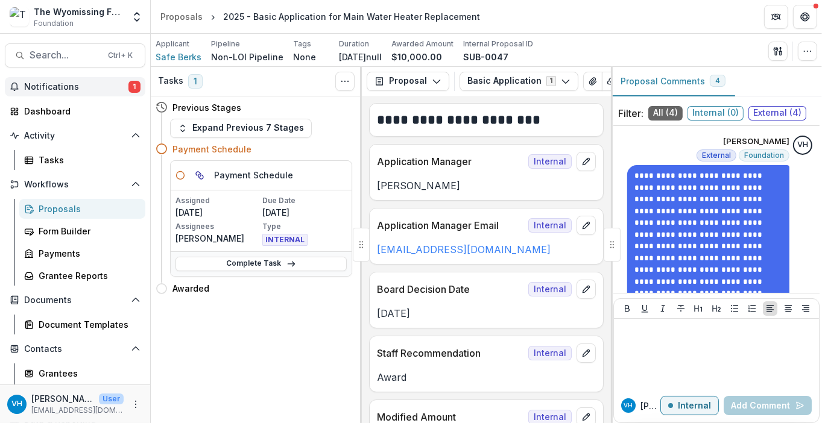
click at [37, 91] on span "Notifications" at bounding box center [76, 87] width 104 height 10
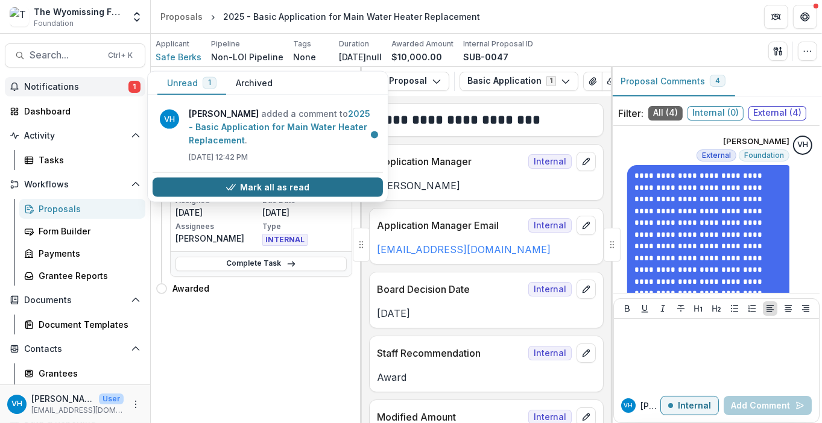
click at [285, 188] on button "Mark all as read" at bounding box center [268, 187] width 230 height 19
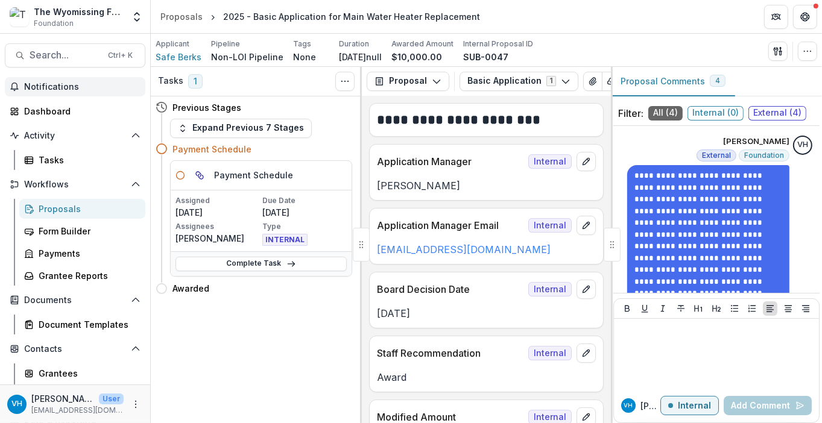
click at [688, 11] on header "Proposals 2025 - Basic Application for Main Water Heater Replacement" at bounding box center [486, 16] width 671 height 33
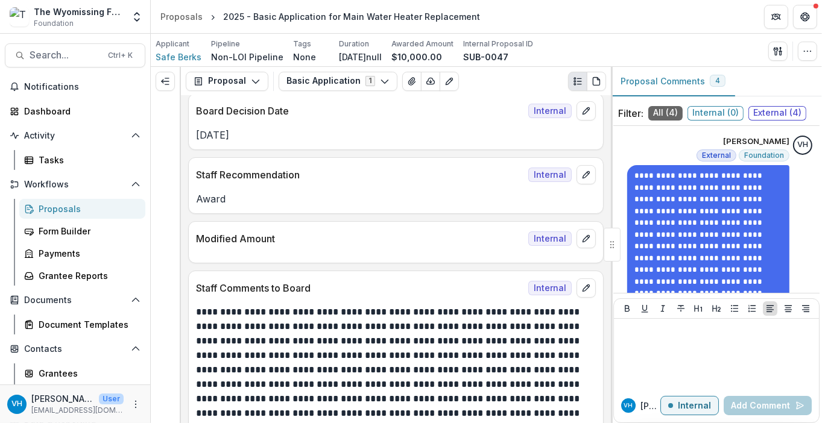
scroll to position [36, 0]
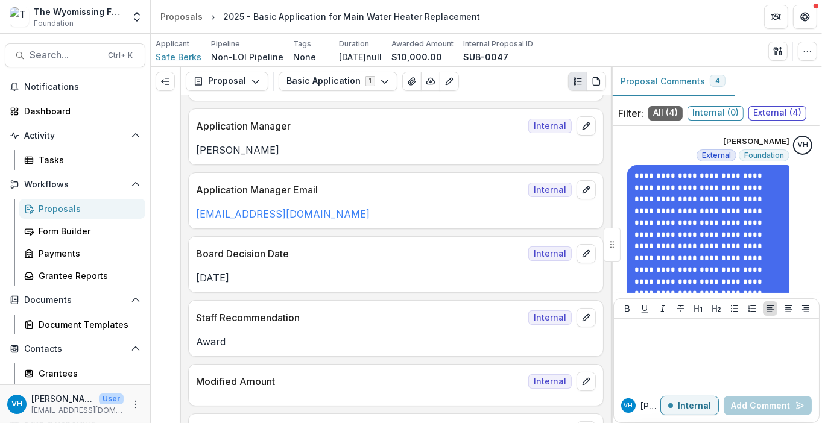
click at [188, 58] on span "Safe Berks" at bounding box center [179, 57] width 46 height 13
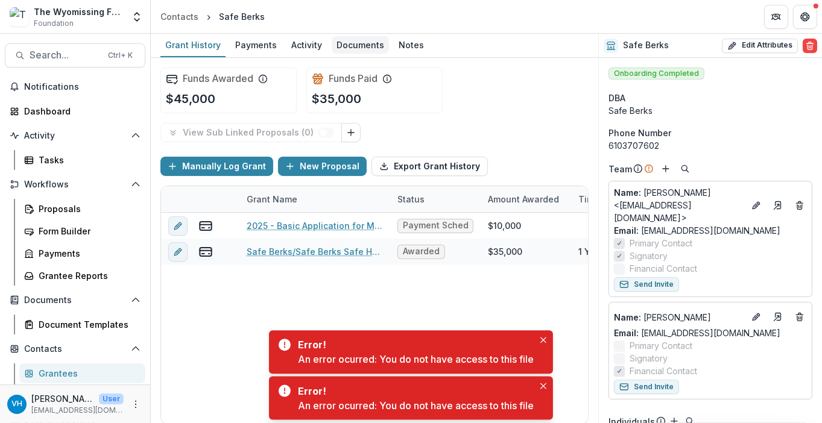
click at [366, 43] on div "Documents" at bounding box center [360, 44] width 57 height 17
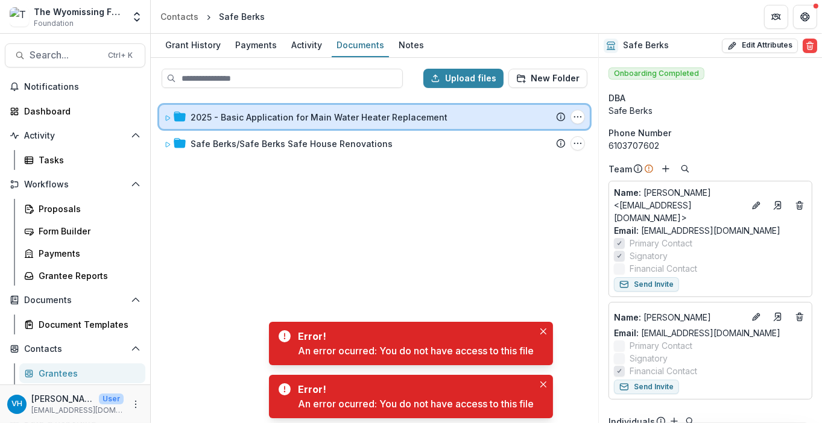
click at [166, 117] on icon at bounding box center [167, 118] width 7 height 7
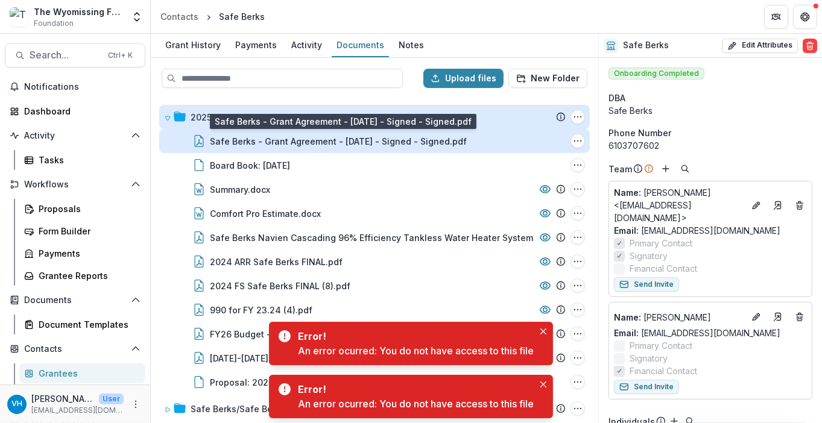
click at [280, 138] on div "Safe Berks - Grant Agreement - 2025-09-05 - Signed - Signed.pdf" at bounding box center [338, 141] width 257 height 13
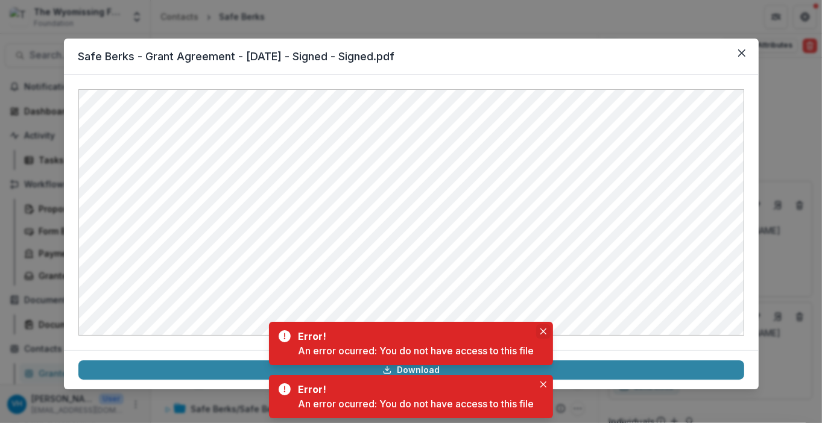
click at [543, 328] on button "Close" at bounding box center [543, 332] width 14 height 14
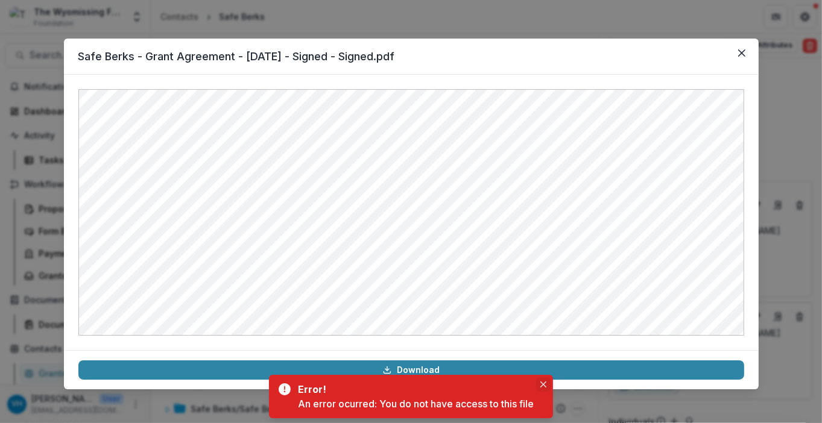
click at [547, 379] on button "Close" at bounding box center [543, 385] width 14 height 14
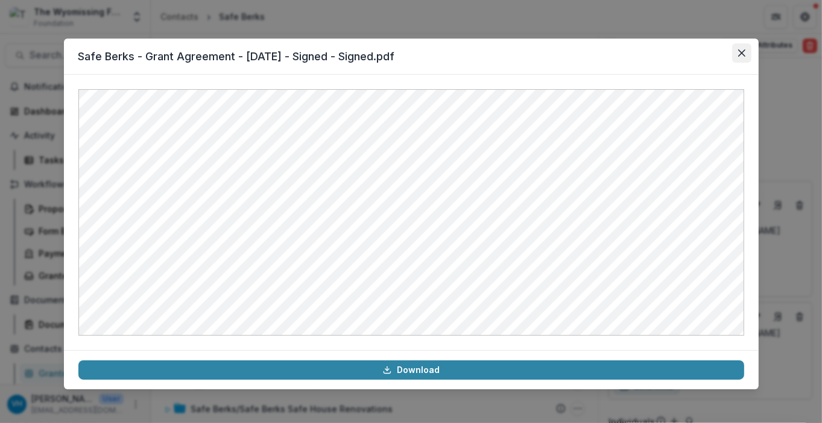
click at [741, 48] on button "Close" at bounding box center [741, 52] width 19 height 19
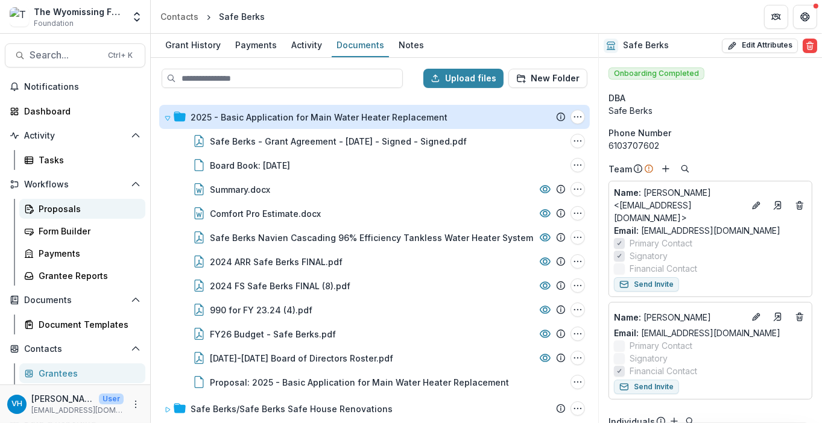
click at [57, 212] on div "Proposals" at bounding box center [87, 209] width 97 height 13
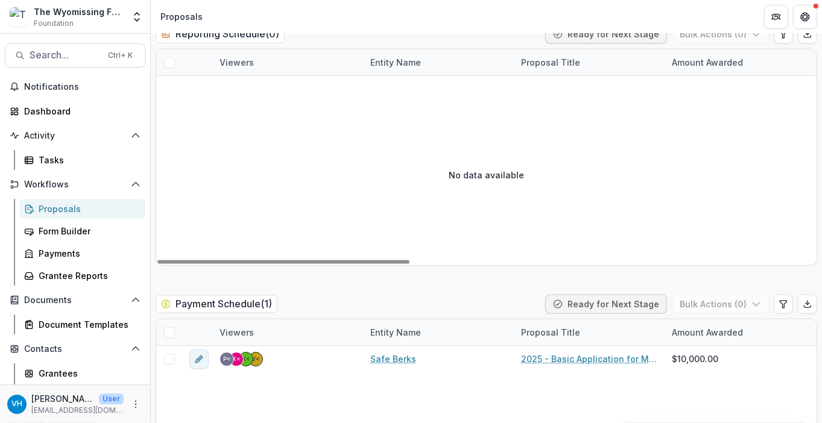
scroll to position [1783, 0]
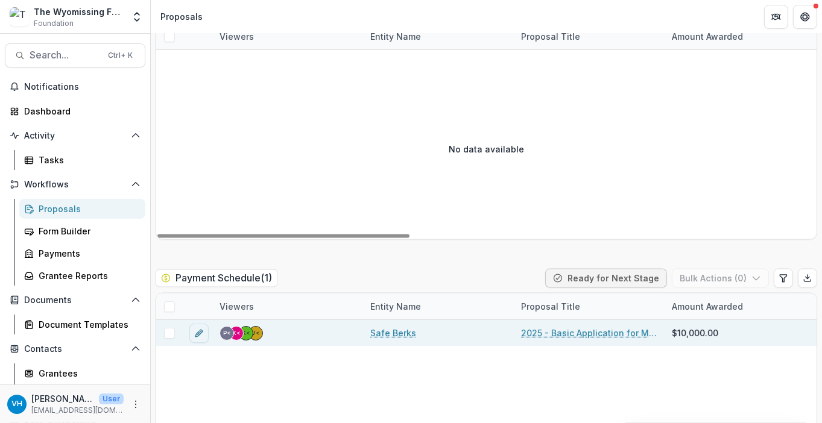
click at [405, 330] on link "Safe Berks" at bounding box center [393, 333] width 46 height 13
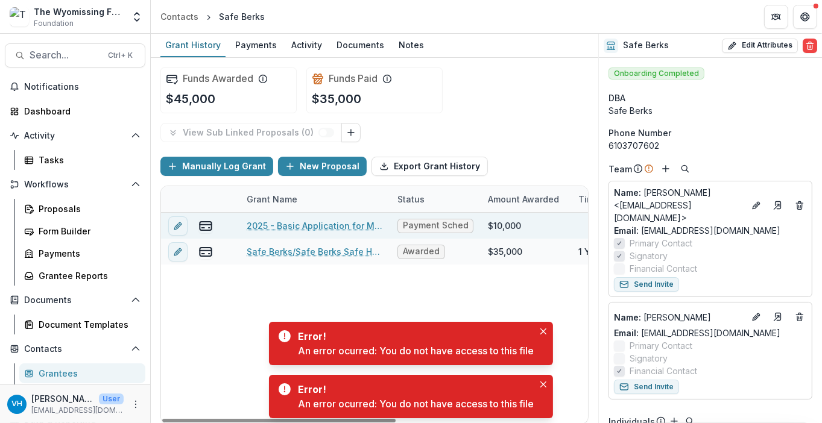
click at [313, 218] on div "2025 - Basic Application for Main Water Heater Replacement" at bounding box center [315, 226] width 136 height 26
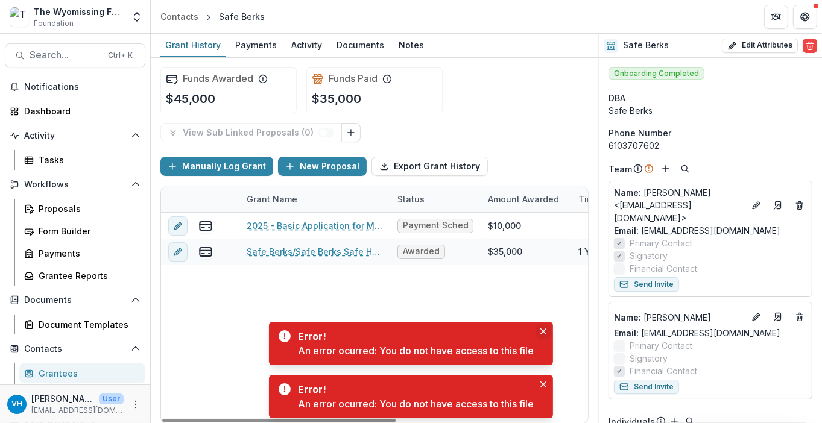
click at [542, 333] on icon "Close" at bounding box center [544, 332] width 6 height 6
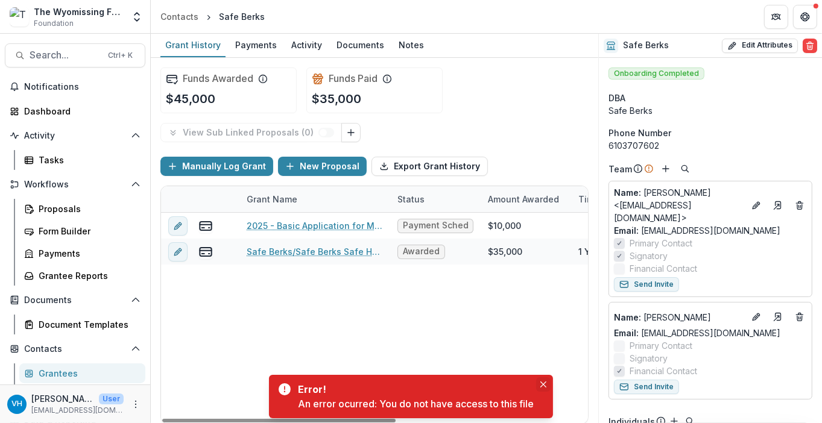
click at [544, 382] on icon "Close" at bounding box center [544, 385] width 6 height 6
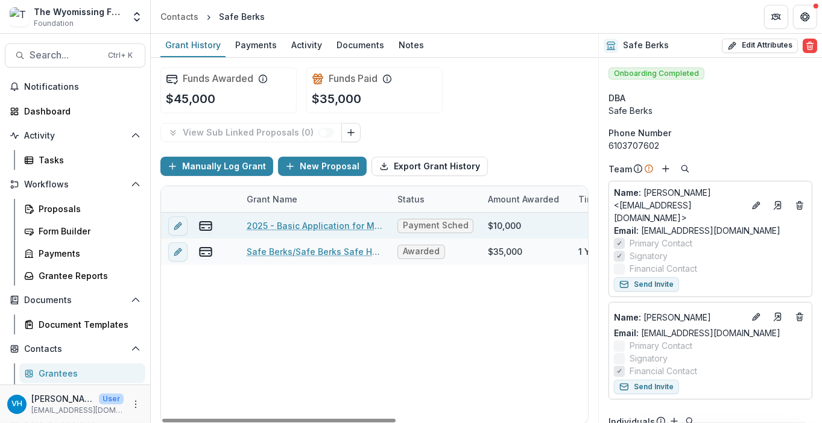
drag, startPoint x: 351, startPoint y: 227, endPoint x: 434, endPoint y: 250, distance: 86.3
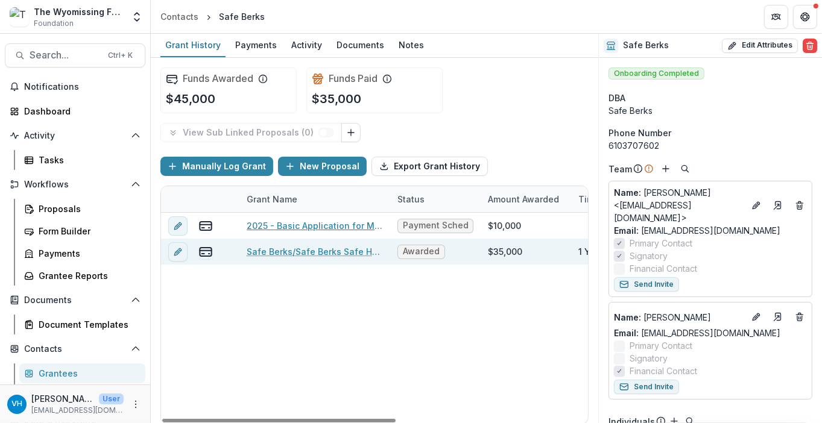
click at [351, 226] on link "2025 - Basic Application for Main Water Heater Replacement" at bounding box center [315, 226] width 136 height 13
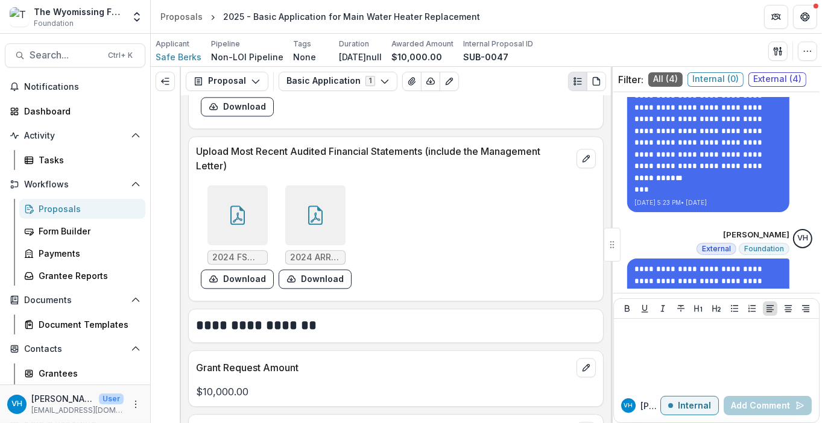
scroll to position [750, 0]
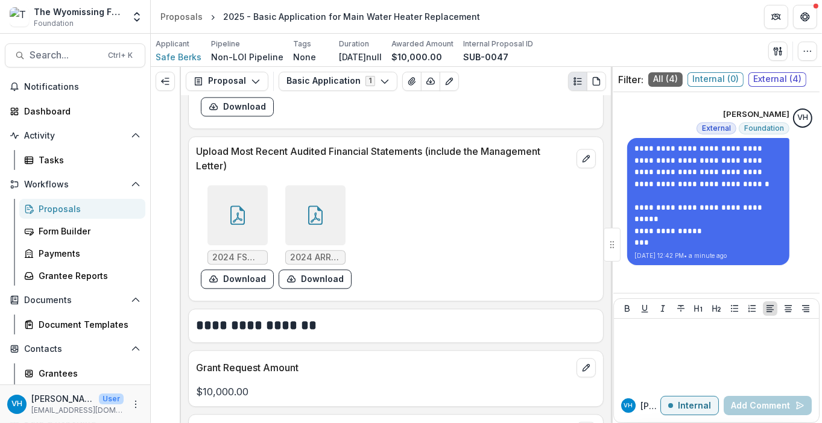
drag, startPoint x: 74, startPoint y: 209, endPoint x: 98, endPoint y: 202, distance: 25.0
click at [74, 209] on div "Proposals" at bounding box center [87, 209] width 97 height 13
